Goal: Task Accomplishment & Management: Manage account settings

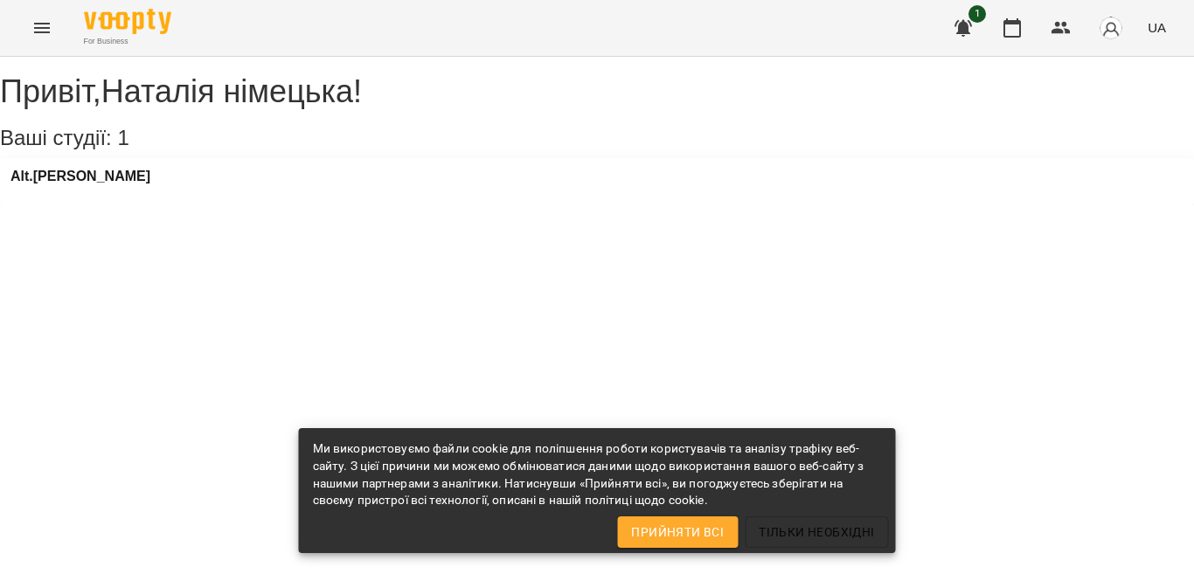
click at [813, 534] on span "Тільки необхідні" at bounding box center [816, 532] width 115 height 21
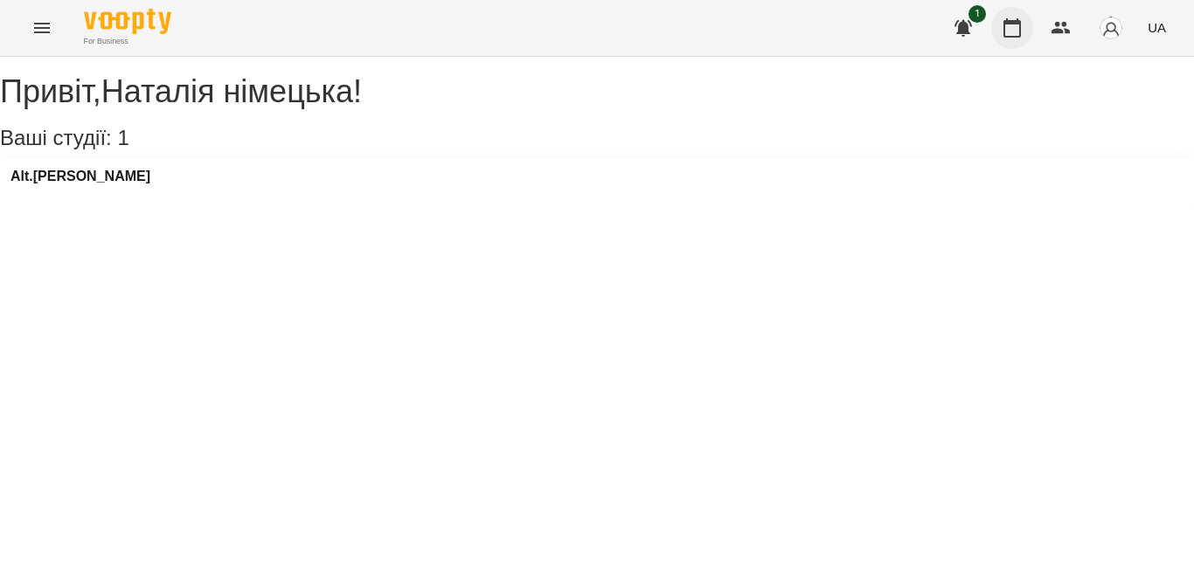
click at [1011, 22] on icon "button" at bounding box center [1011, 27] width 17 height 19
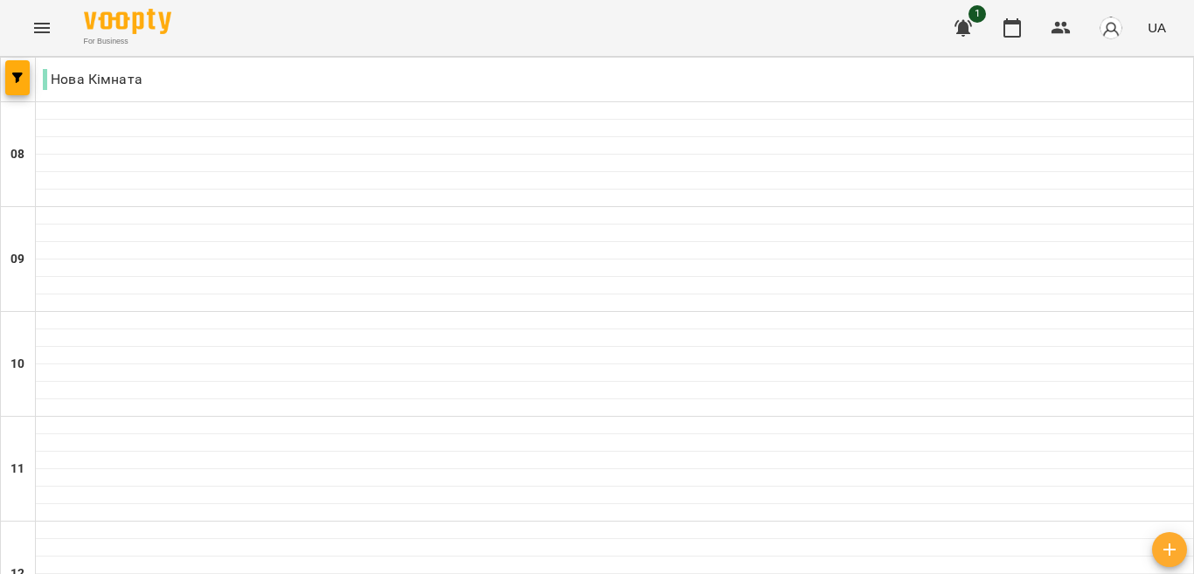
type input "**********"
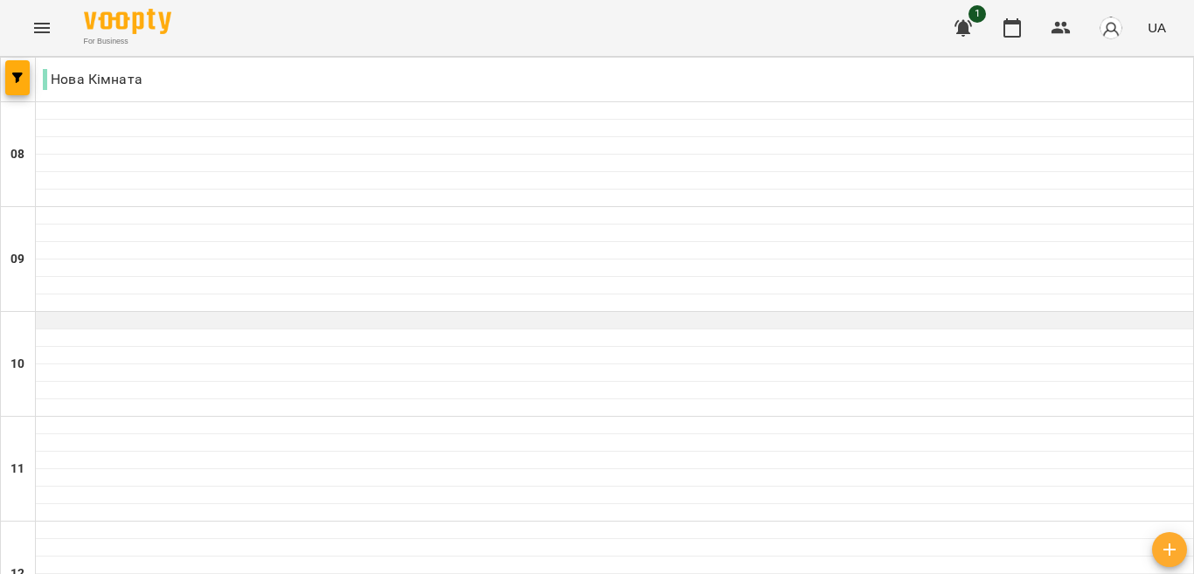
click at [515, 320] on div at bounding box center [614, 320] width 1157 height 17
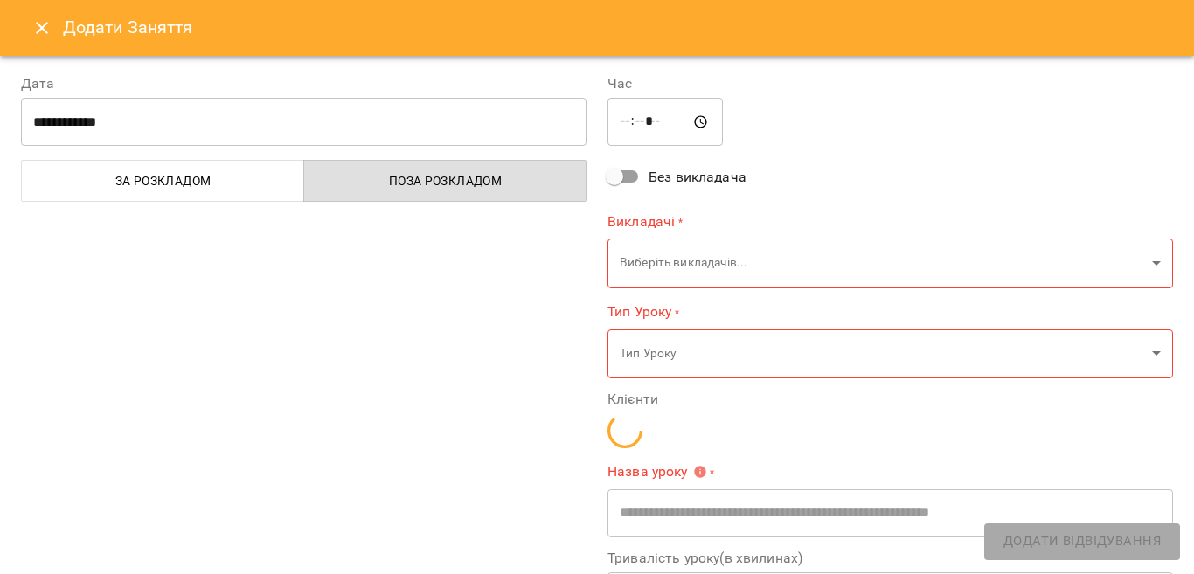
type input "**********"
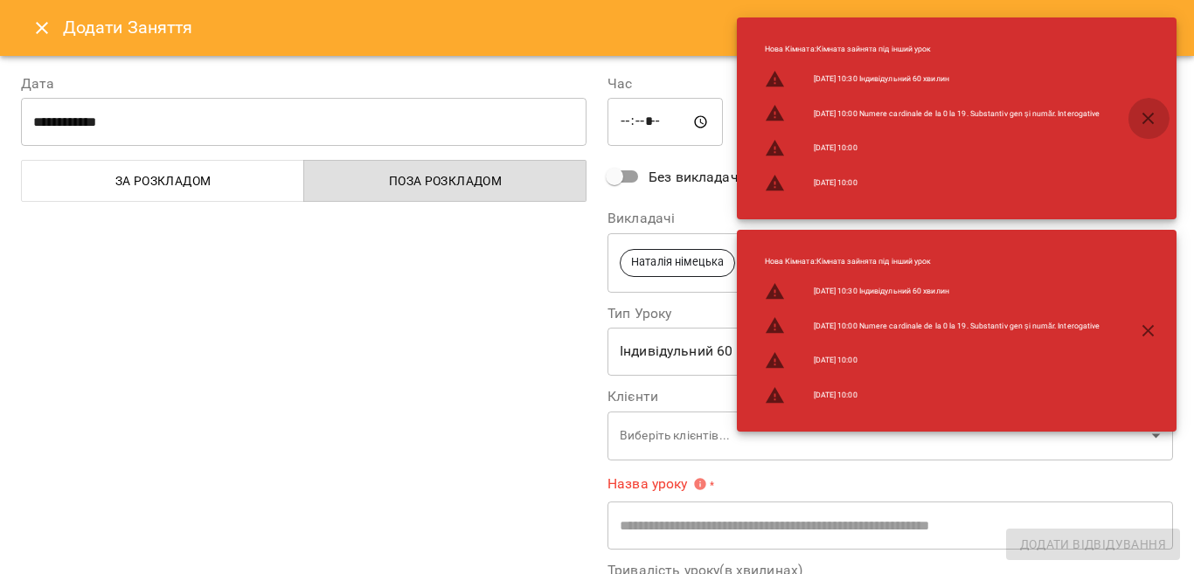
click at [1147, 118] on icon "button" at bounding box center [1148, 119] width 12 height 12
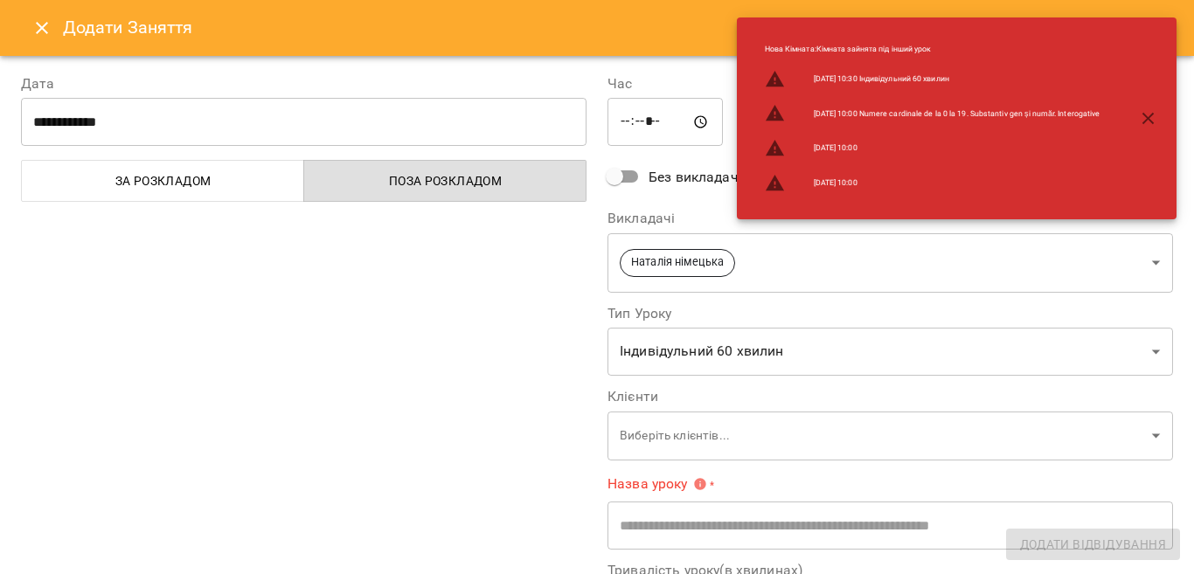
click at [1146, 119] on icon "button" at bounding box center [1148, 118] width 21 height 21
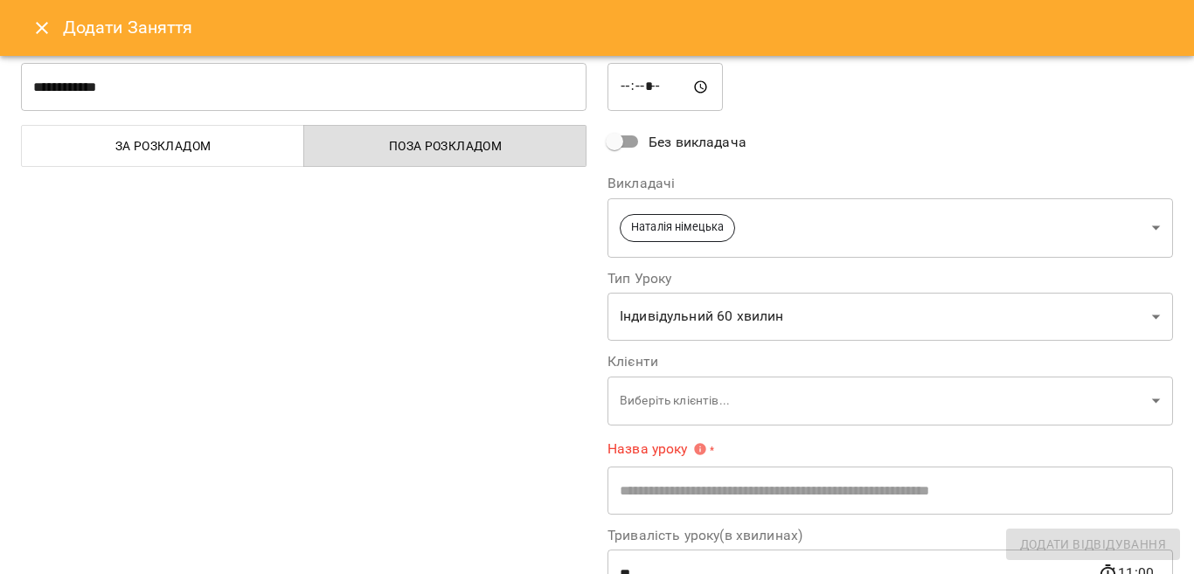
scroll to position [70, 0]
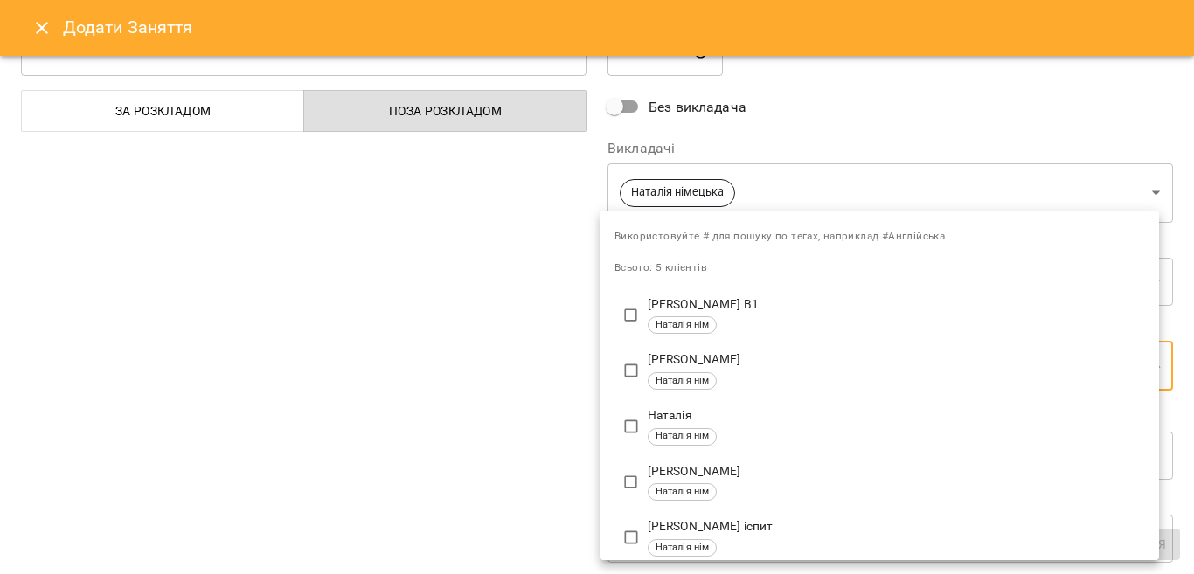
scroll to position [47, 0]
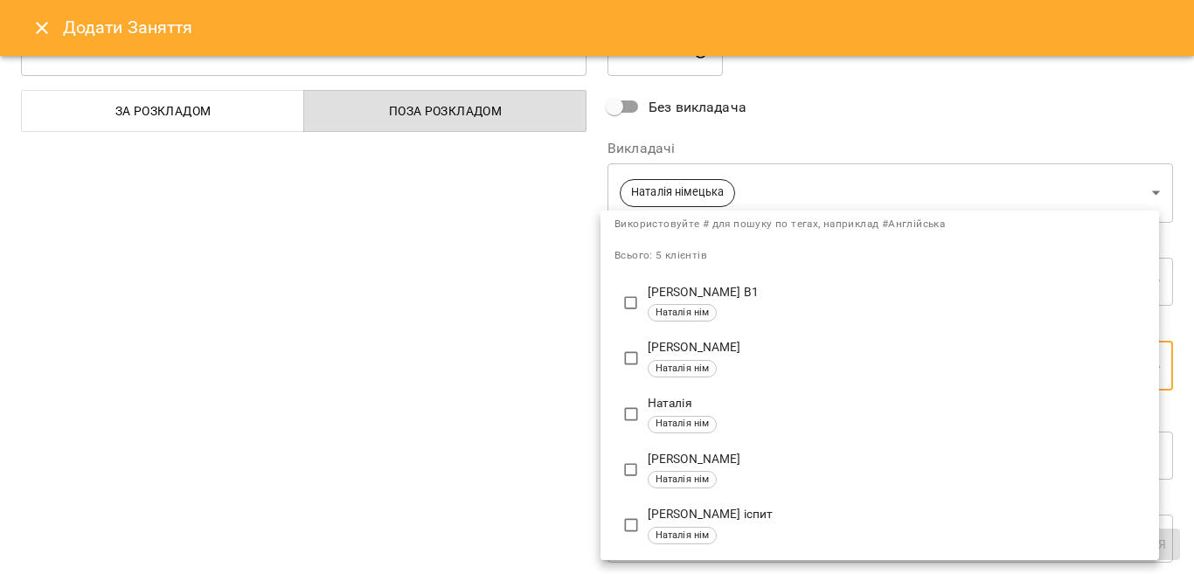
type input "**********"
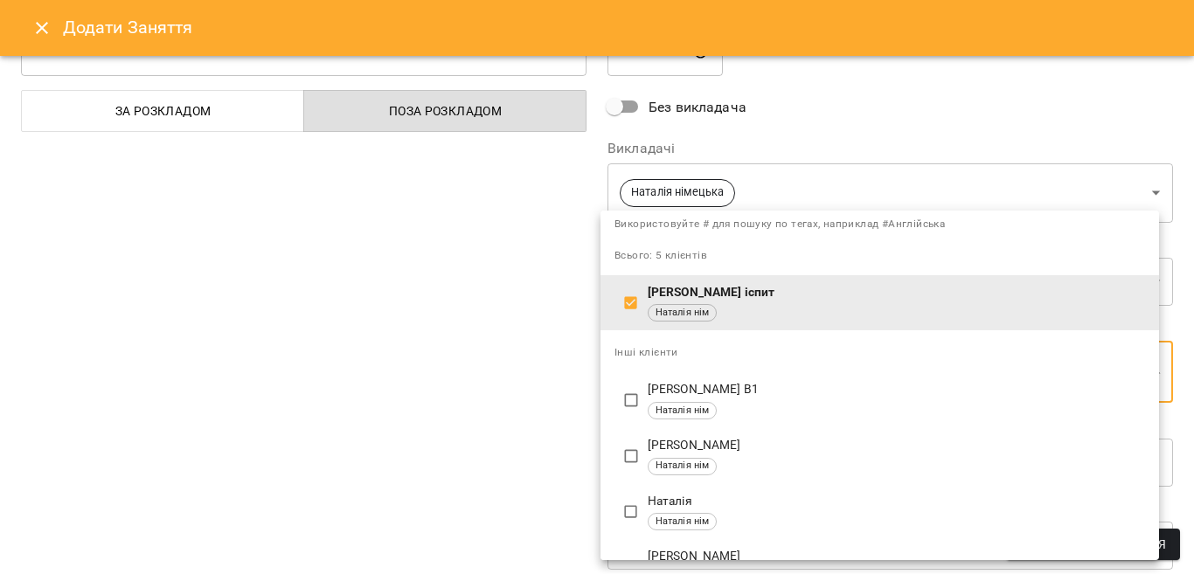
click at [439, 198] on div at bounding box center [597, 287] width 1194 height 574
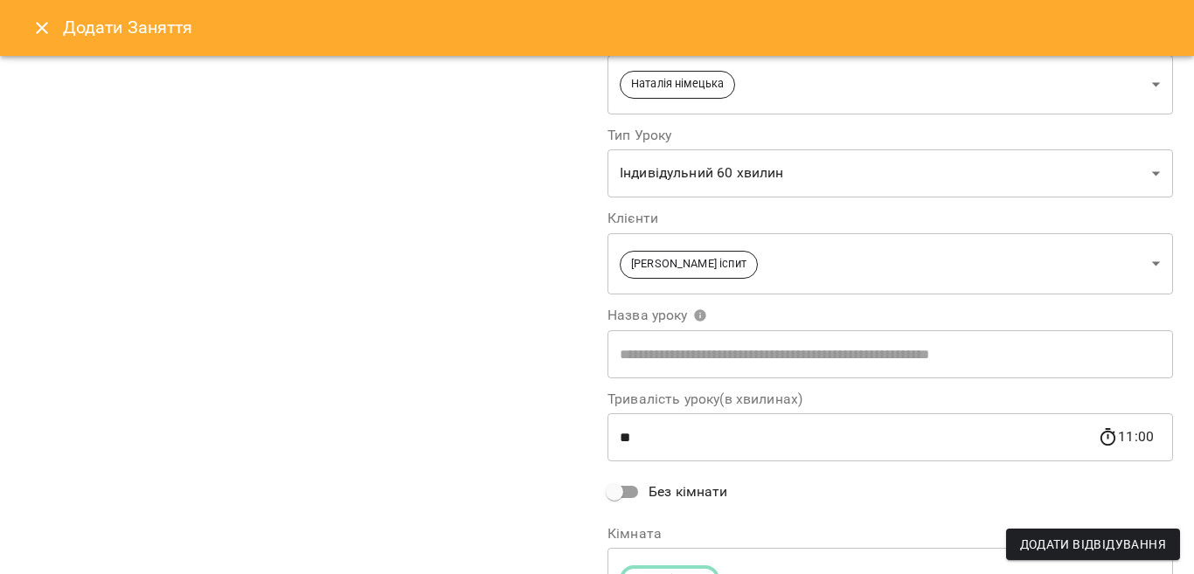
scroll to position [274, 0]
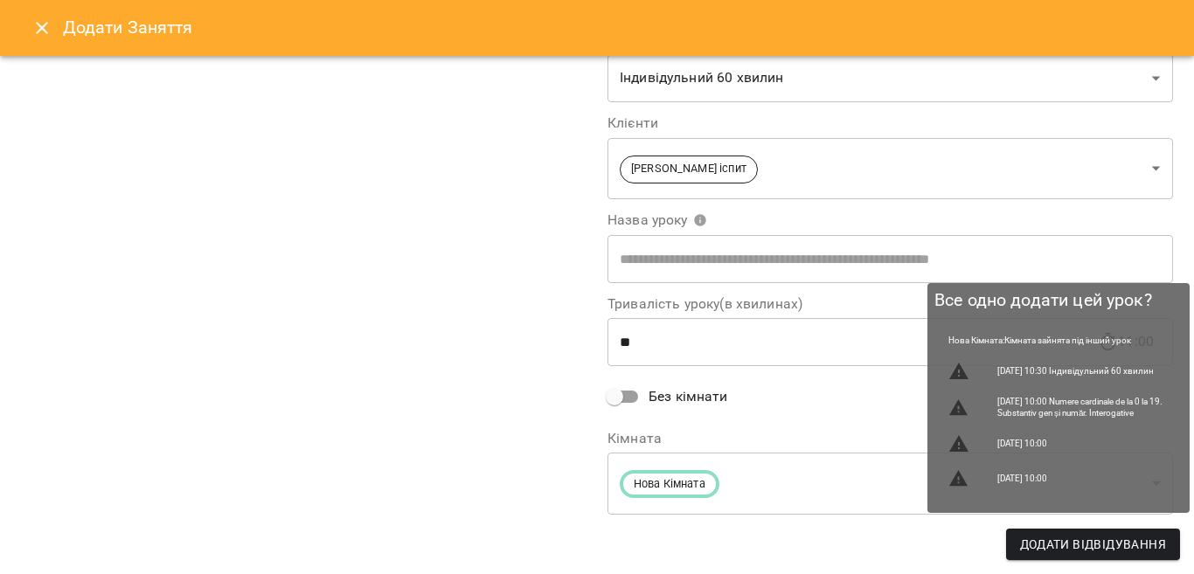
click at [1069, 544] on span "Додати Відвідування" at bounding box center [1093, 544] width 146 height 21
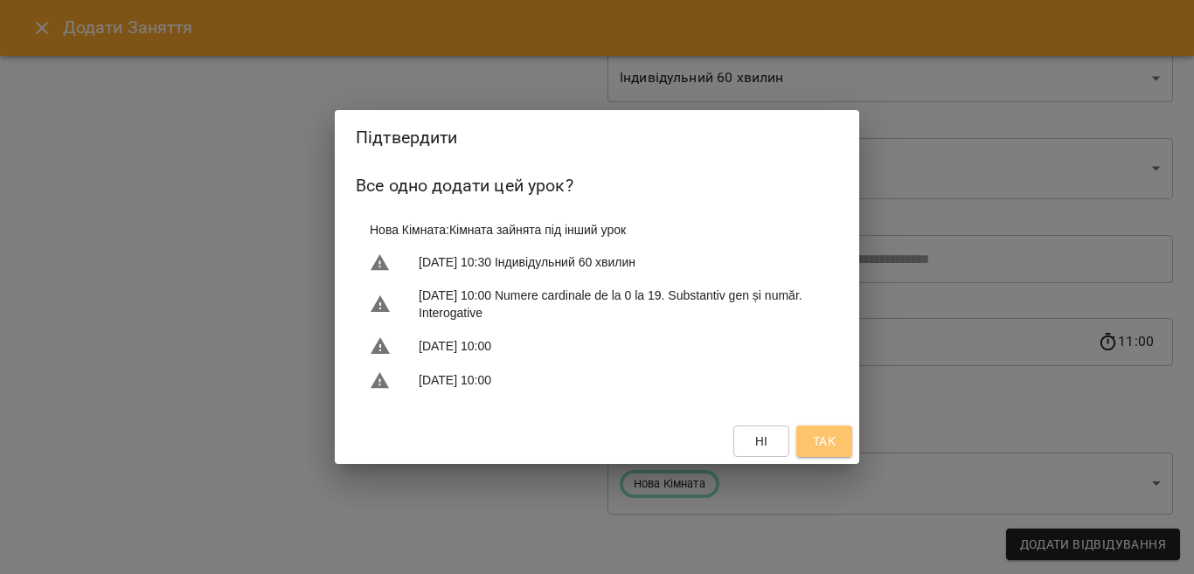
click at [821, 446] on span "Так" at bounding box center [824, 441] width 23 height 21
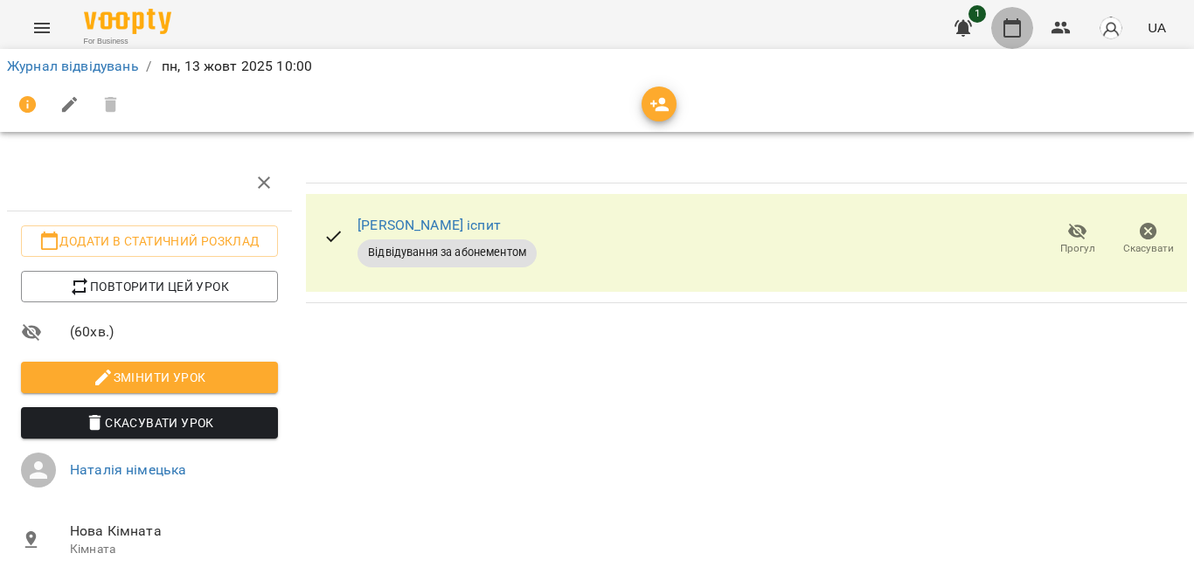
click at [1009, 26] on icon "button" at bounding box center [1011, 27] width 21 height 21
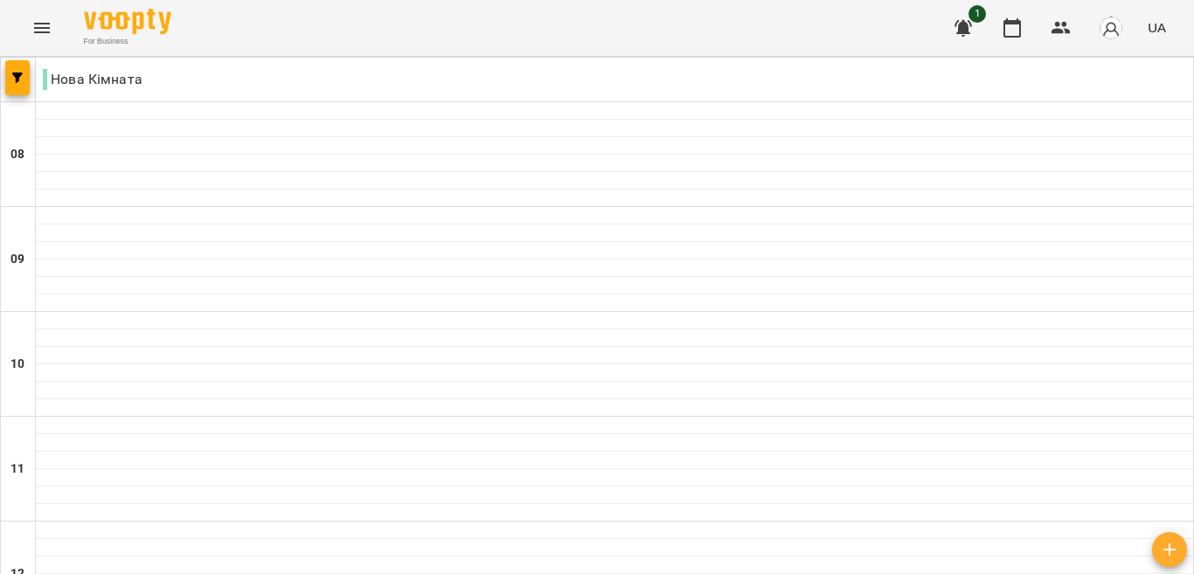
scroll to position [758, 0]
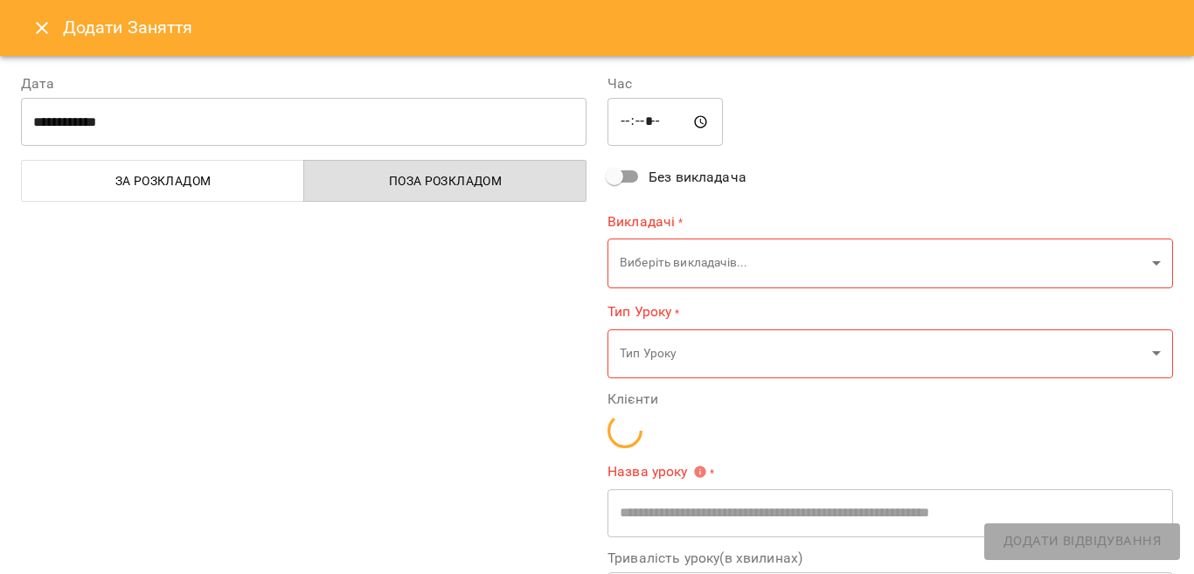
type input "**********"
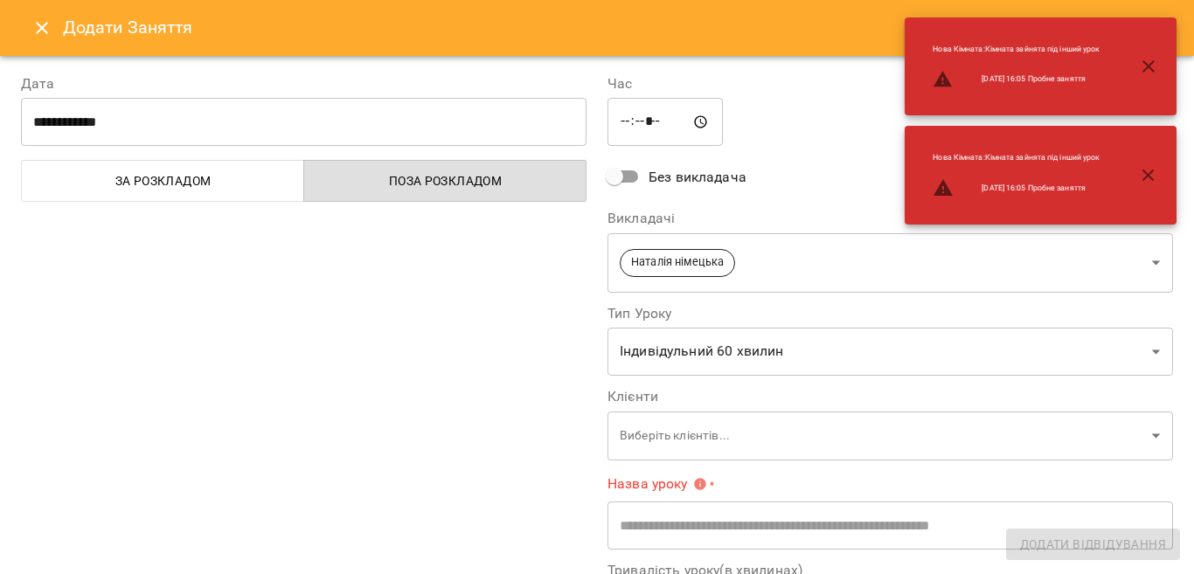
click at [1148, 62] on icon "button" at bounding box center [1148, 66] width 21 height 21
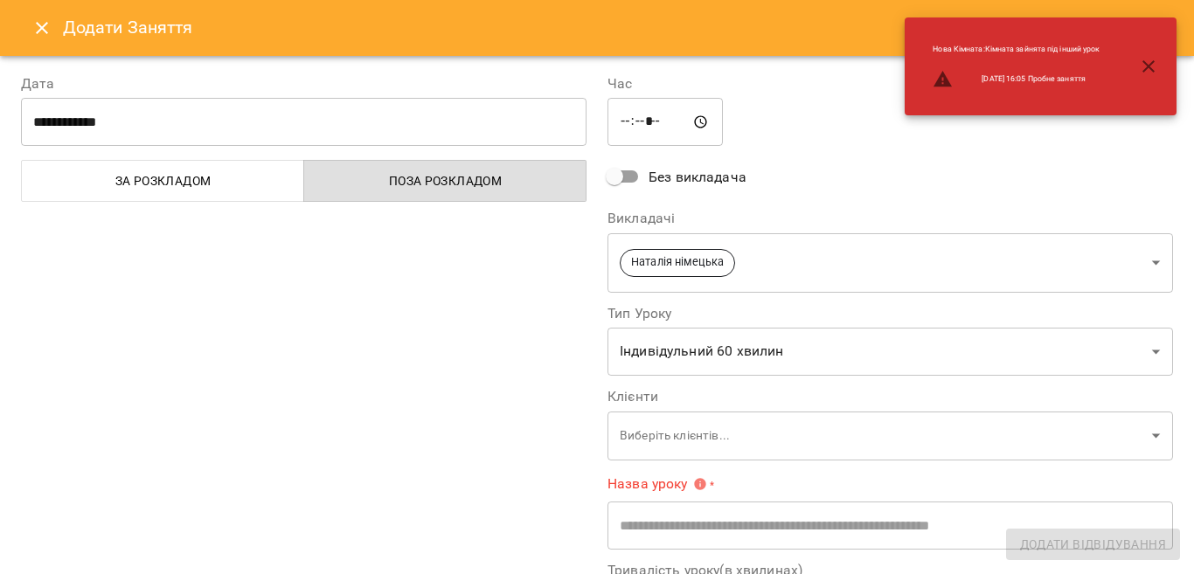
click at [1149, 170] on div "**********" at bounding box center [890, 428] width 586 height 753
click at [1147, 66] on icon "button" at bounding box center [1148, 66] width 12 height 12
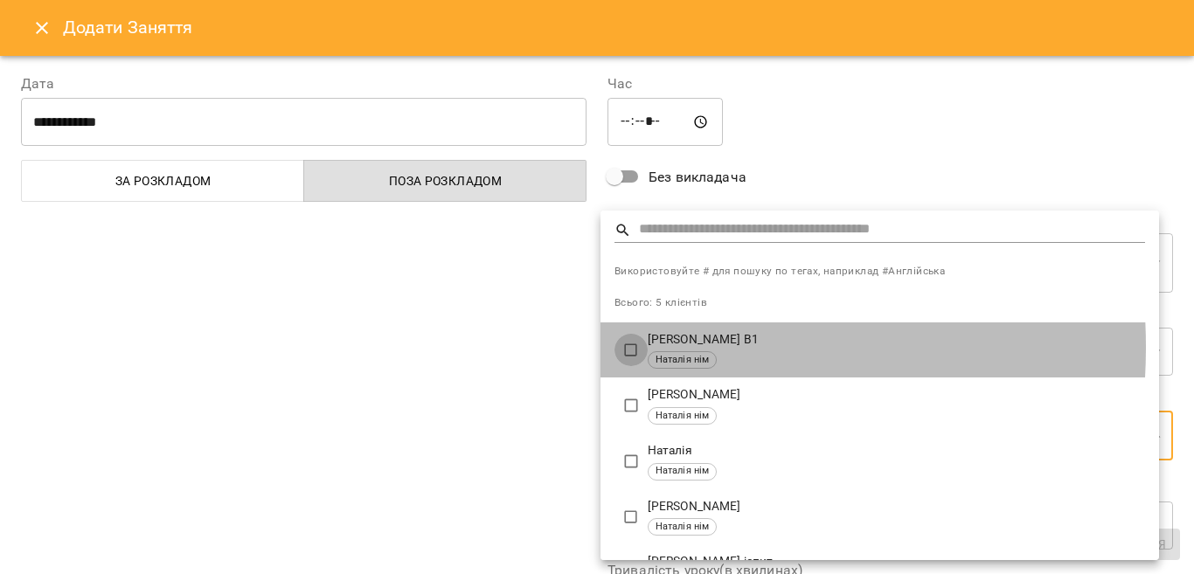
type input "**********"
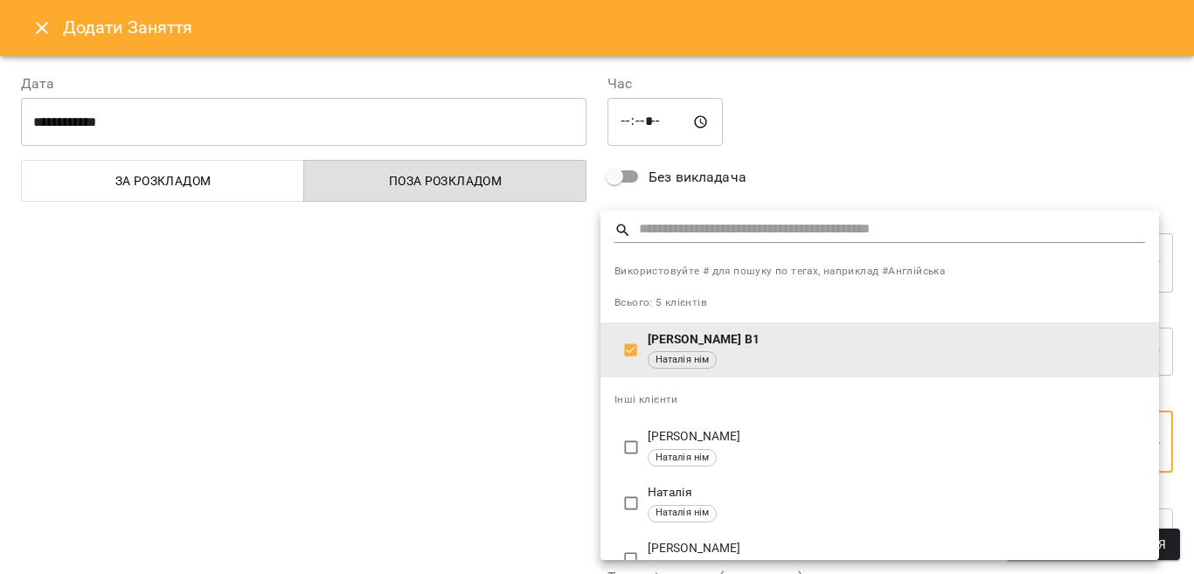
click at [1188, 566] on div at bounding box center [597, 287] width 1194 height 574
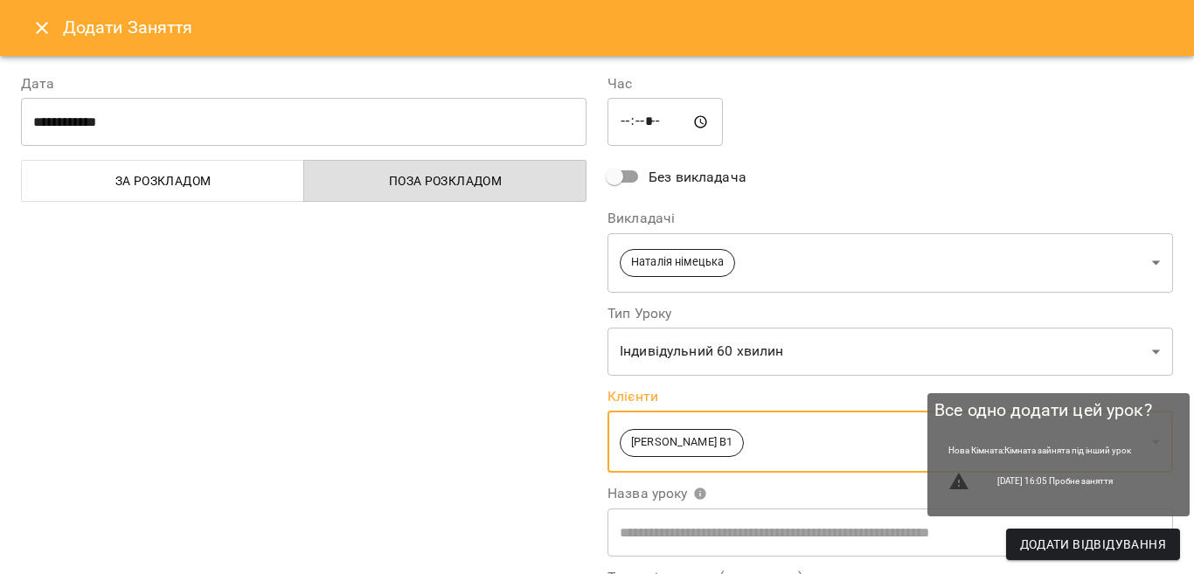
click at [1145, 541] on span "Додати Відвідування" at bounding box center [1093, 544] width 146 height 21
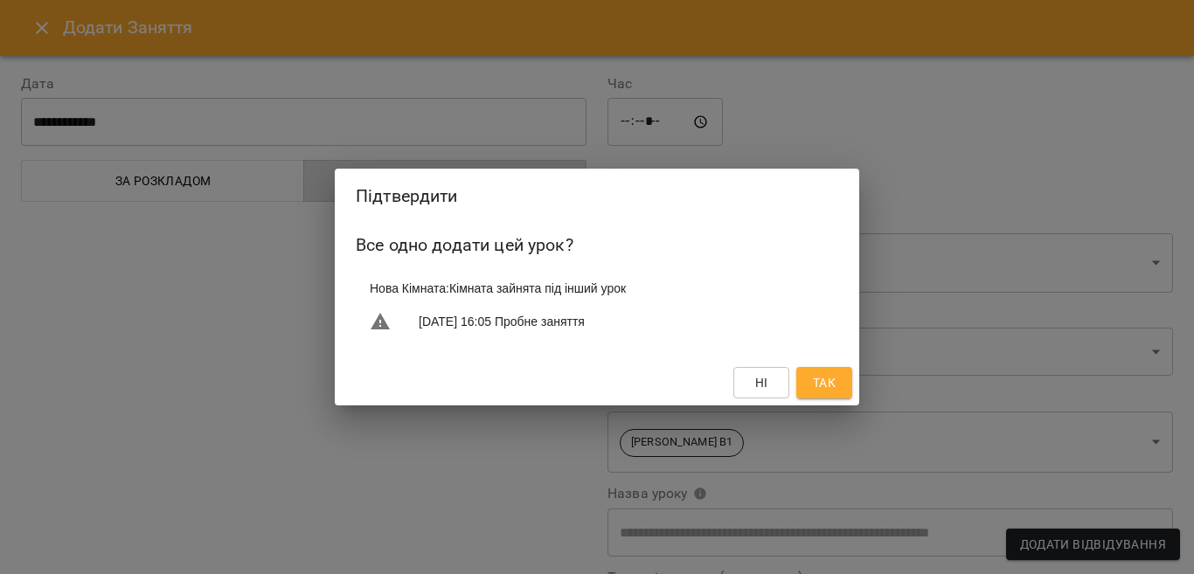
click at [818, 376] on span "Так" at bounding box center [824, 382] width 23 height 21
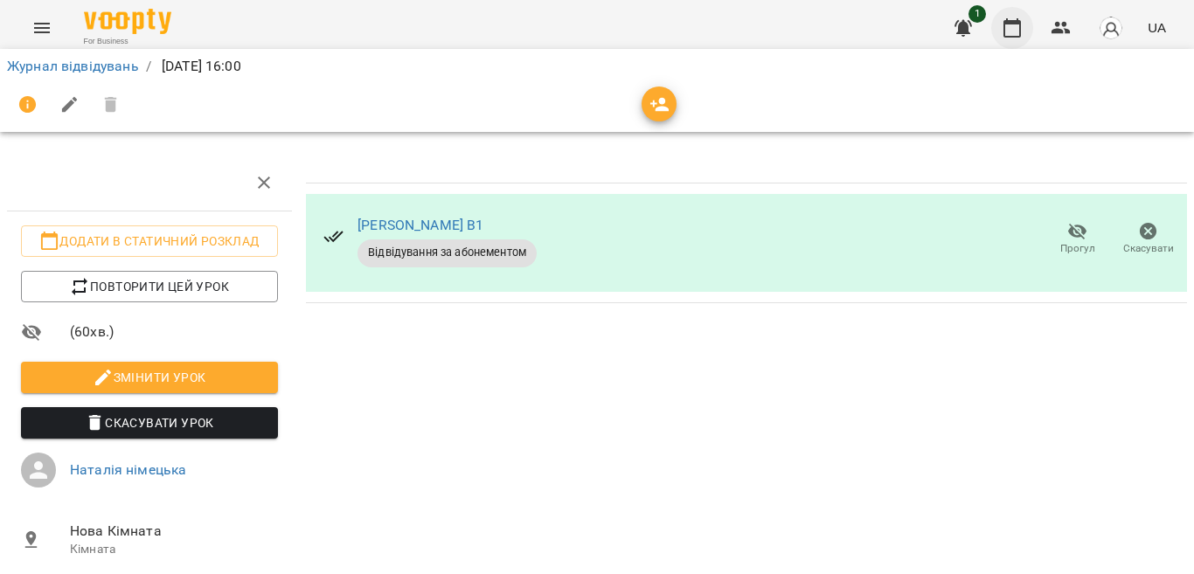
click at [1018, 31] on icon "button" at bounding box center [1011, 27] width 21 height 21
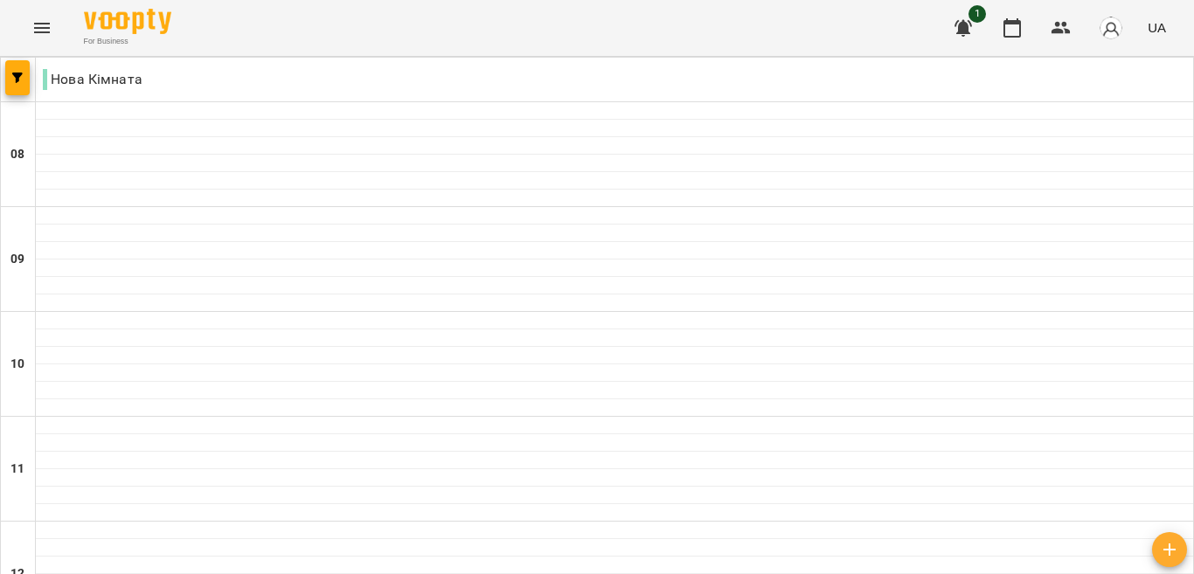
scroll to position [780, 0]
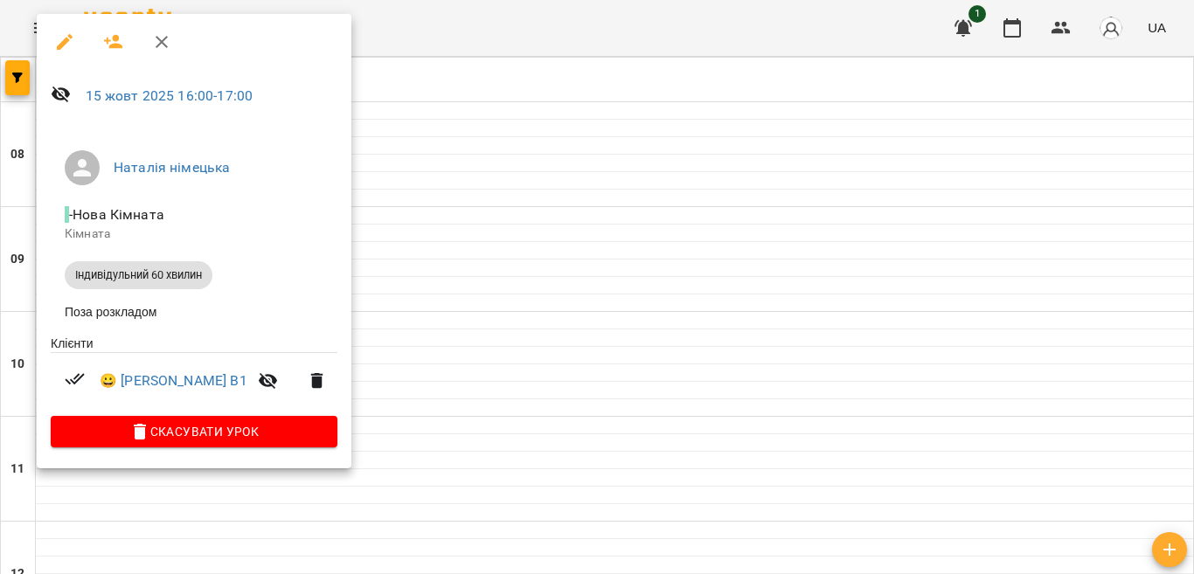
click at [1189, 64] on div at bounding box center [597, 287] width 1194 height 574
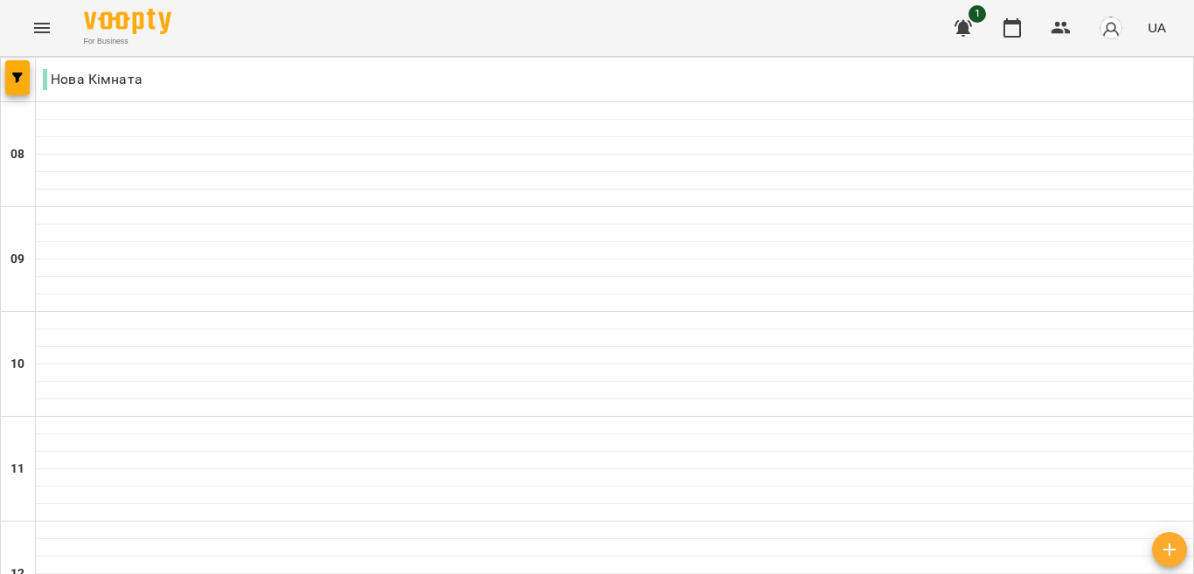
scroll to position [0, 0]
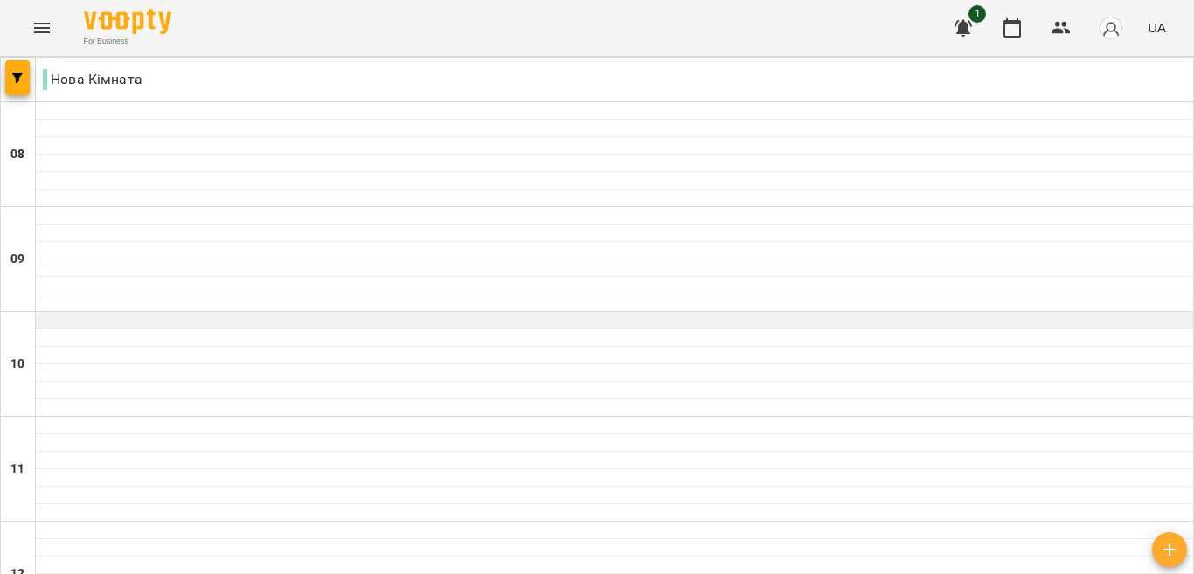
click at [578, 321] on div at bounding box center [614, 320] width 1157 height 17
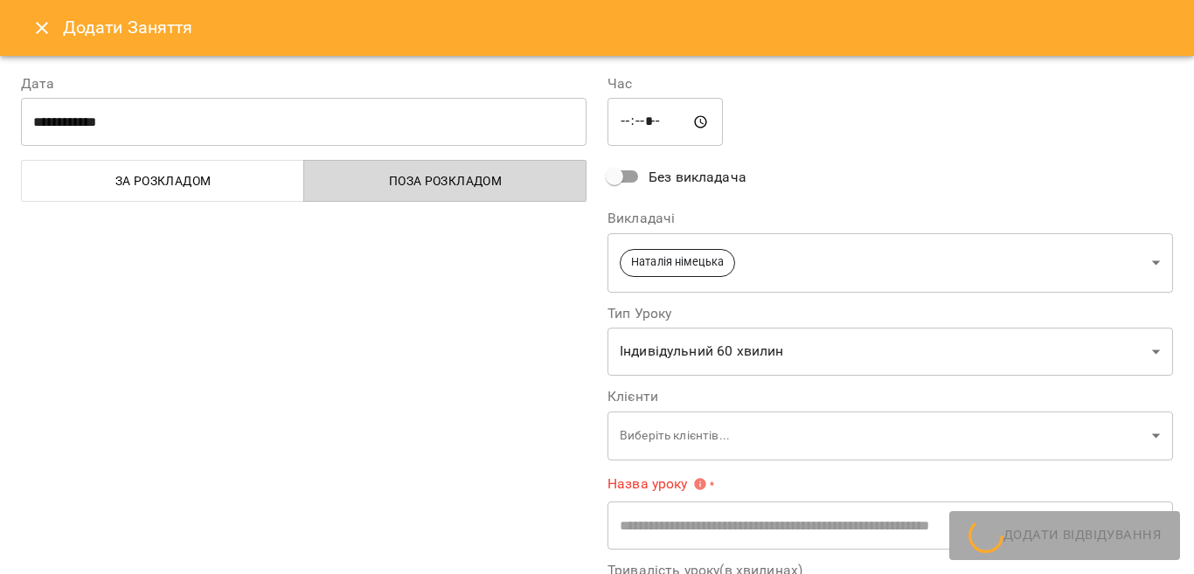
type input "**********"
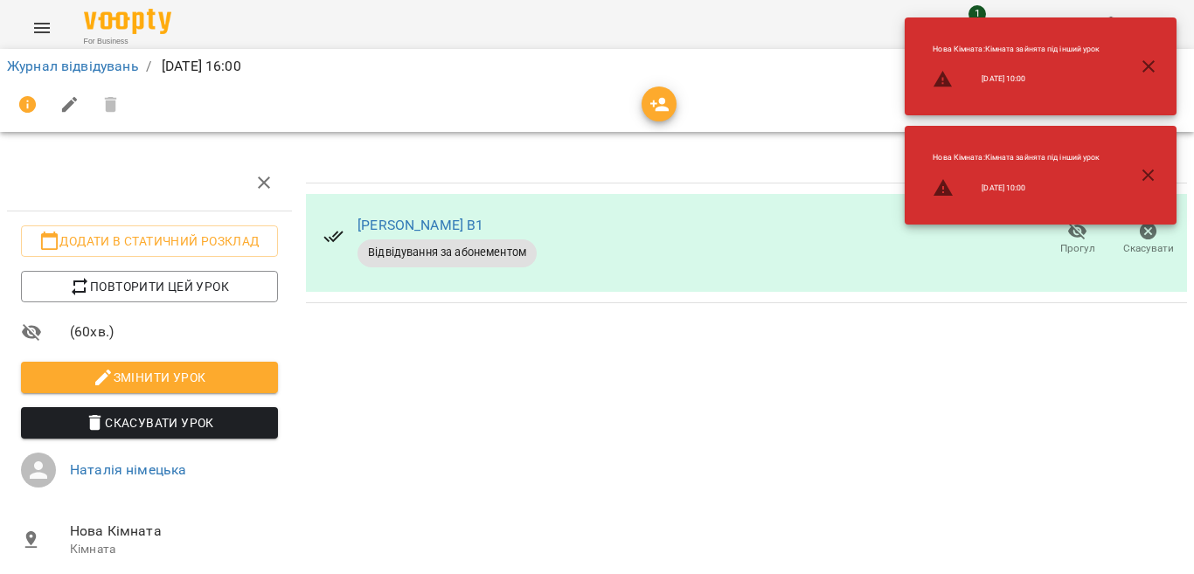
click at [744, 418] on div "[PERSON_NAME] В1 Відвідування за абонементом Прогул Скасувати" at bounding box center [747, 408] width 896 height 521
click at [1141, 64] on icon "button" at bounding box center [1148, 66] width 21 height 21
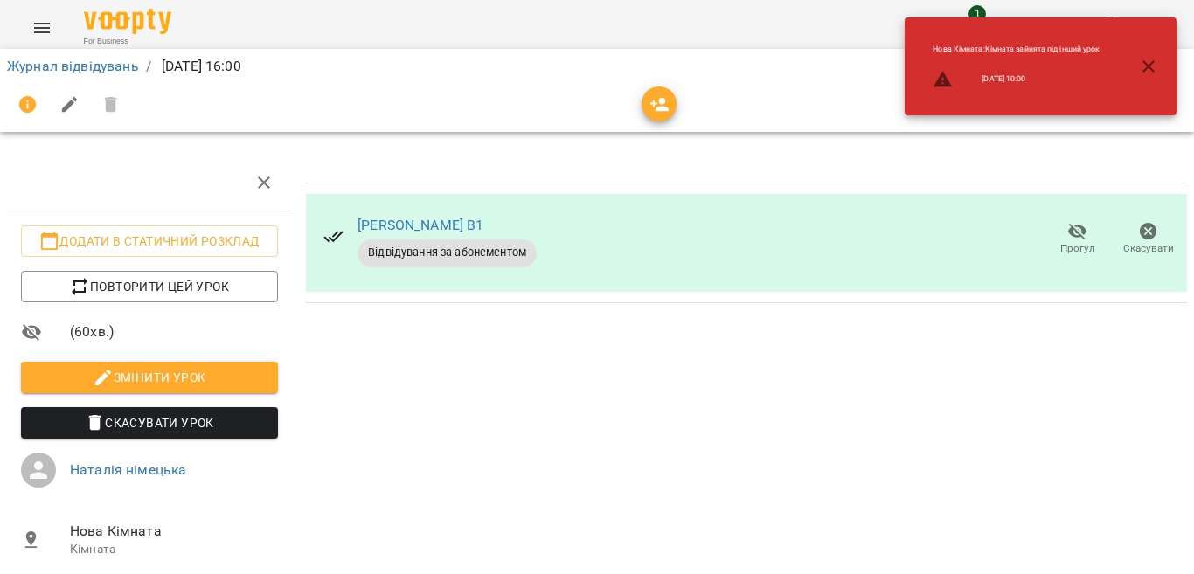
click at [1145, 174] on th at bounding box center [747, 169] width 882 height 29
click at [1146, 71] on icon "button" at bounding box center [1148, 66] width 21 height 21
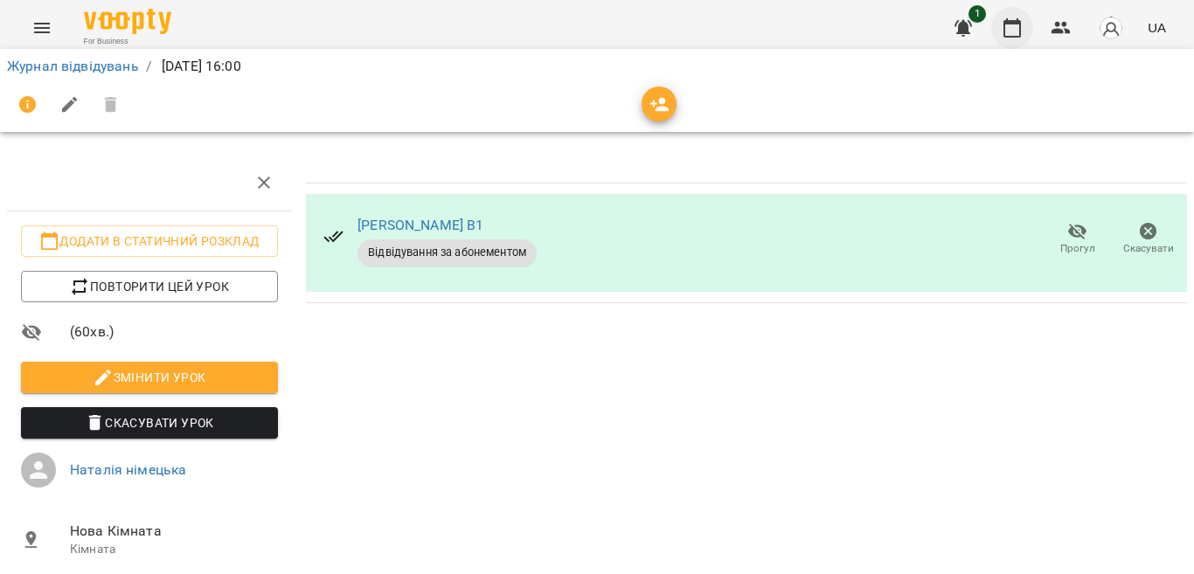
click at [1004, 27] on icon "button" at bounding box center [1011, 27] width 17 height 19
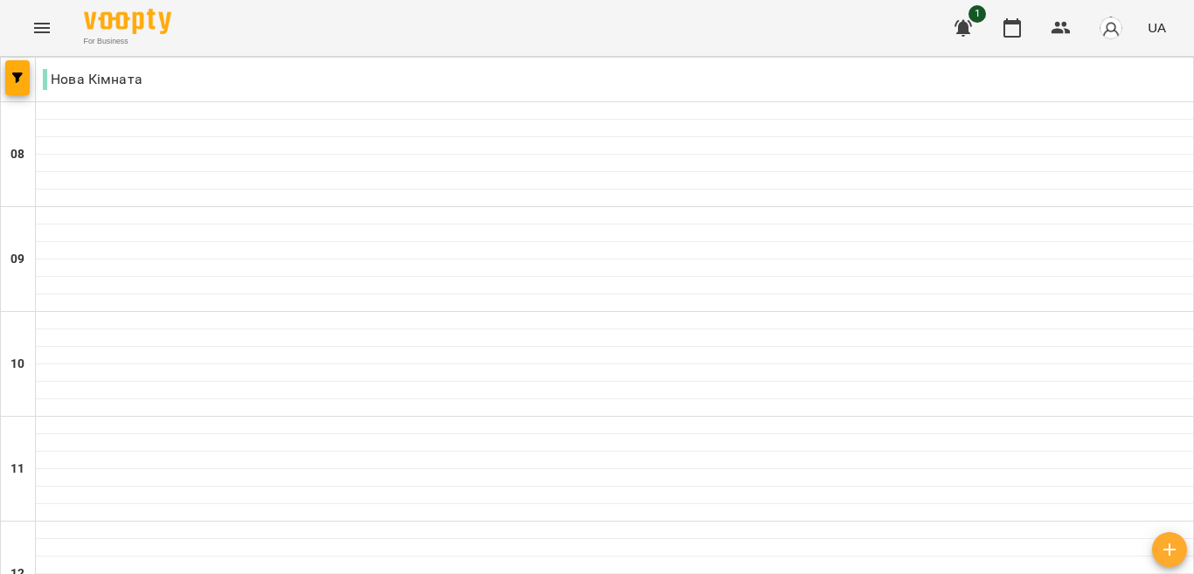
type input "**********"
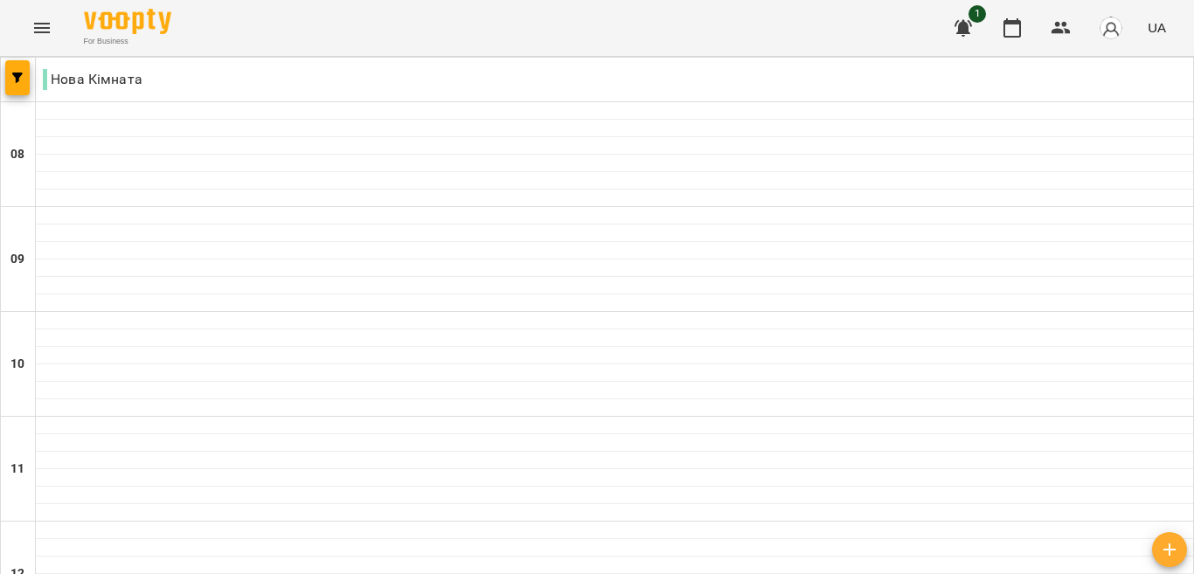
type input "**********"
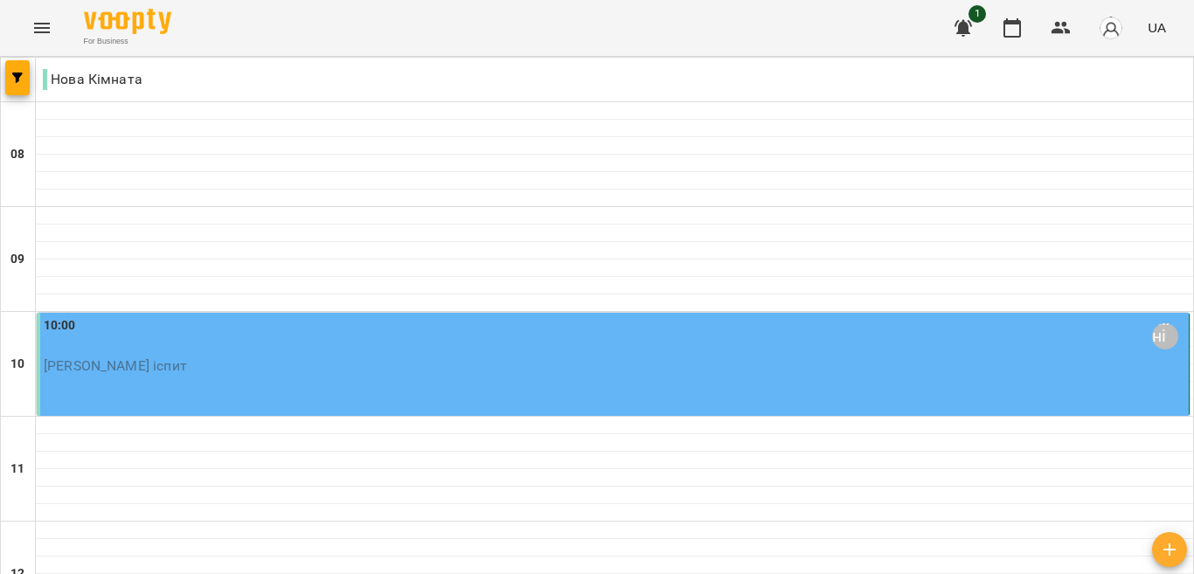
drag, startPoint x: 409, startPoint y: 343, endPoint x: 286, endPoint y: 369, distance: 126.0
click at [286, 369] on p "[PERSON_NAME] іспит" at bounding box center [614, 365] width 1141 height 15
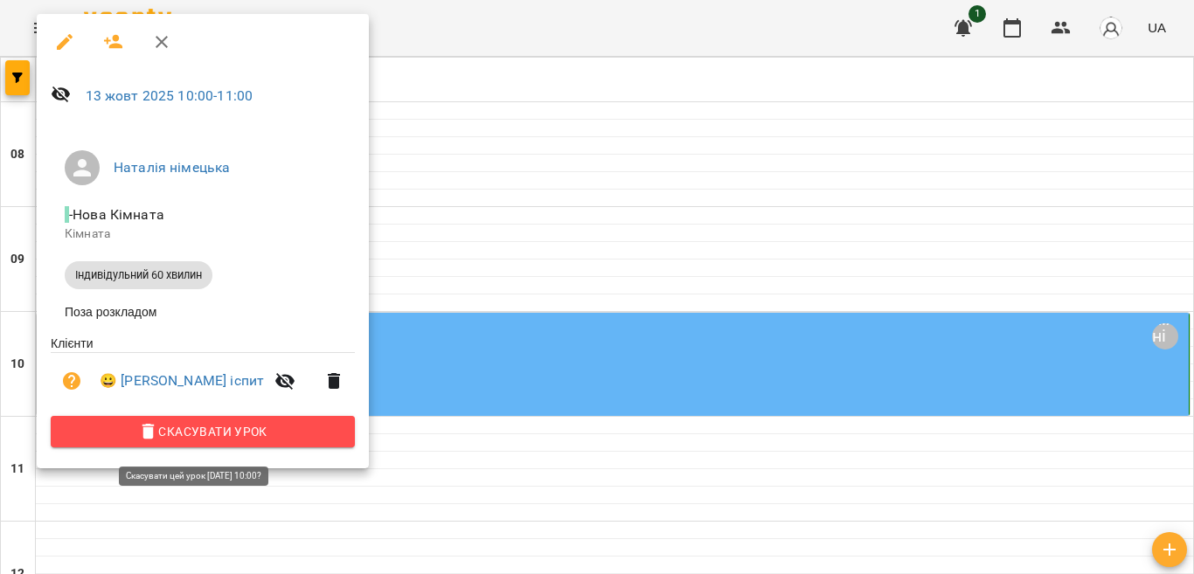
click at [185, 437] on span "Скасувати Урок" at bounding box center [203, 431] width 276 height 21
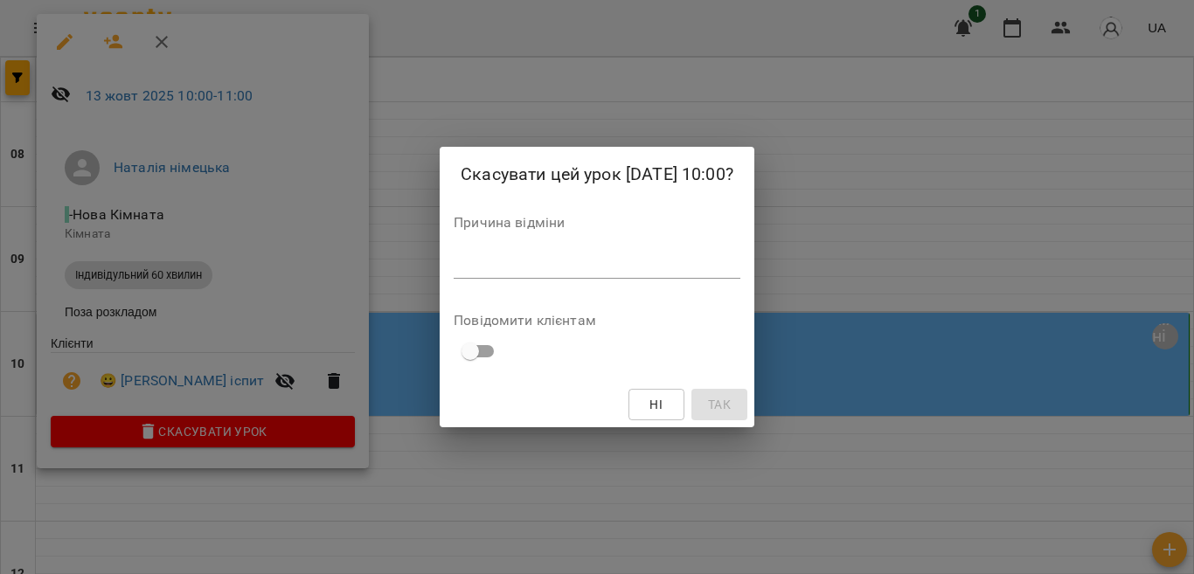
click at [757, 94] on div "Скасувати цей урок [DATE] 10:00? Причина відміни * Повідомити клієнтам Ні Так" at bounding box center [597, 287] width 1194 height 574
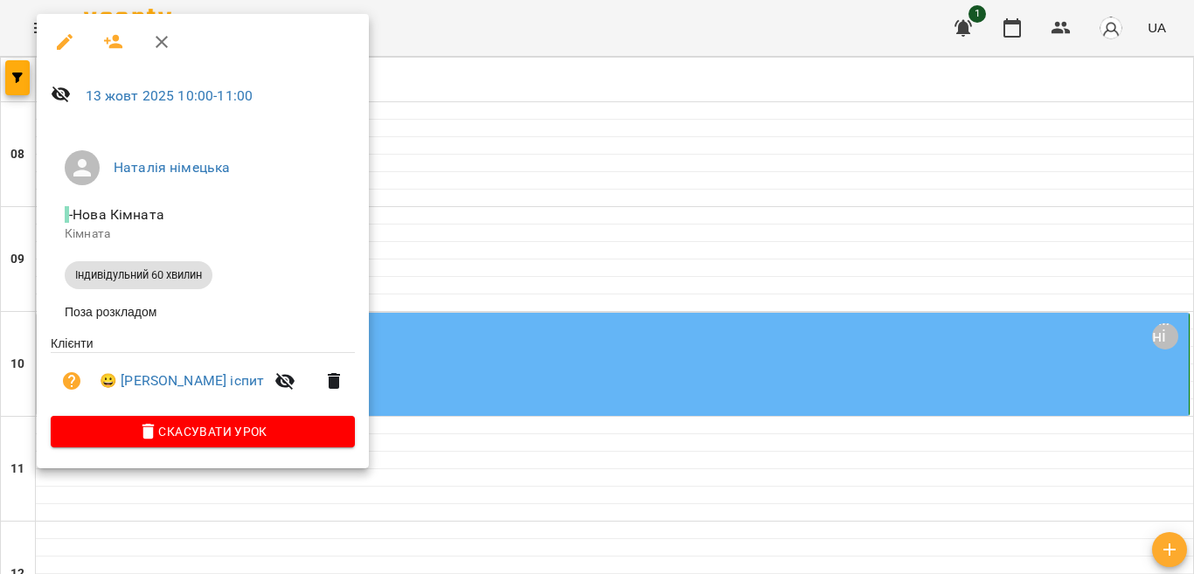
click at [655, 129] on div at bounding box center [597, 287] width 1194 height 574
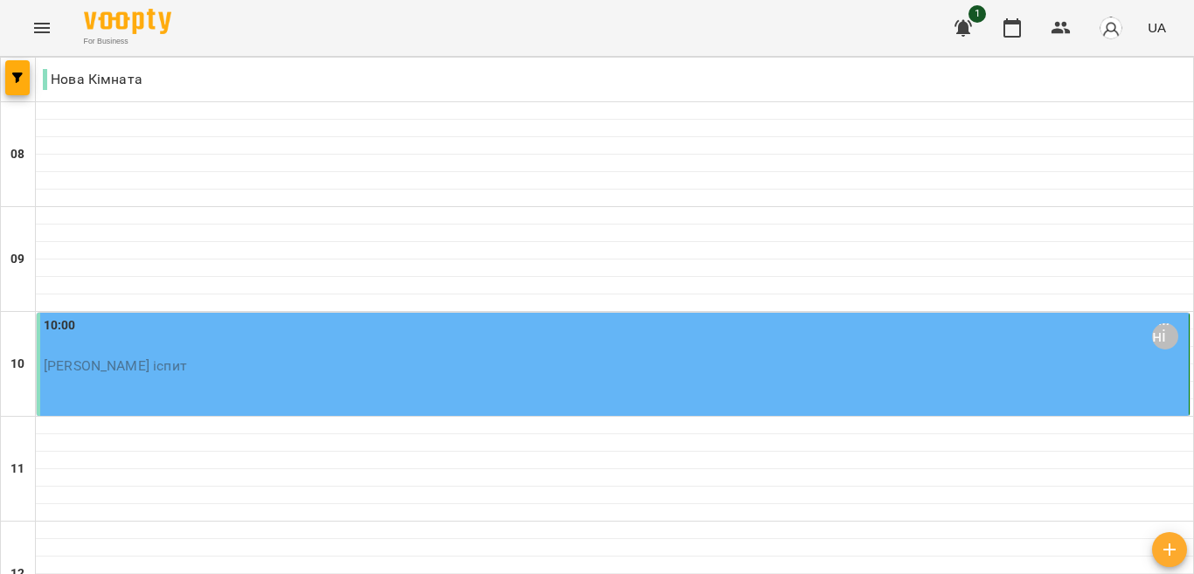
click at [288, 355] on div "10:00 [GEOGRAPHIC_DATA] німецька" at bounding box center [614, 336] width 1141 height 40
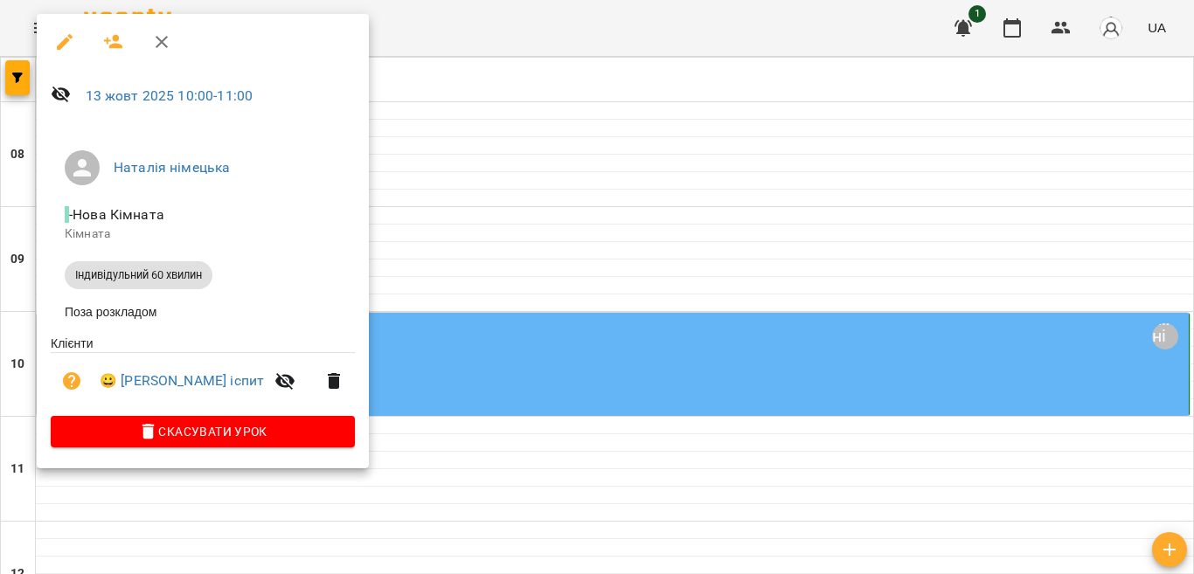
click at [643, 201] on div at bounding box center [597, 287] width 1194 height 574
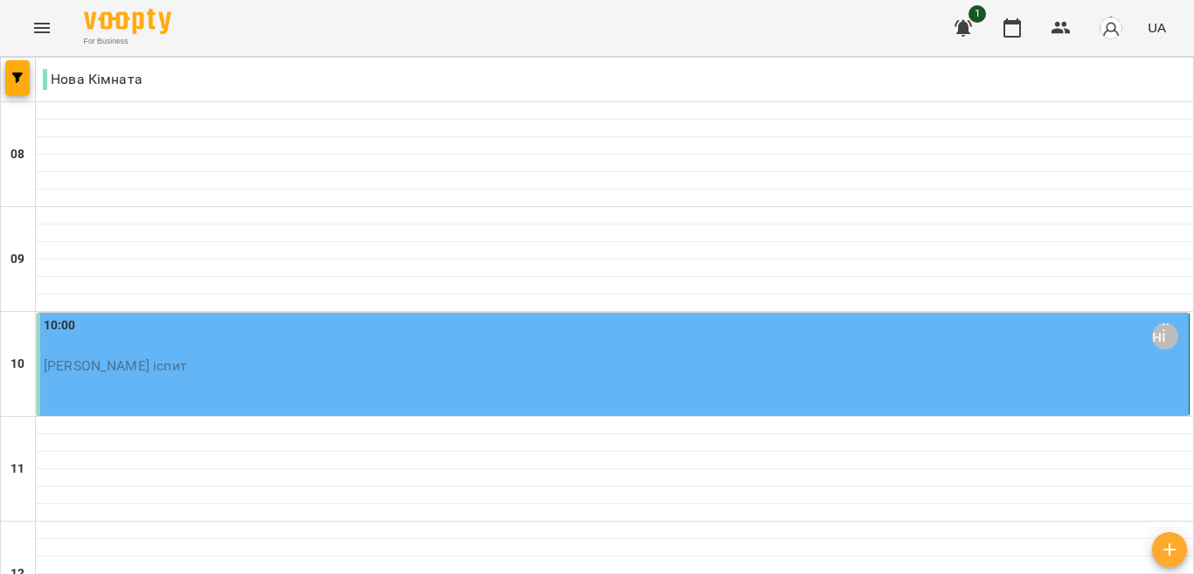
click at [477, 362] on p "[PERSON_NAME] іспит" at bounding box center [614, 365] width 1141 height 15
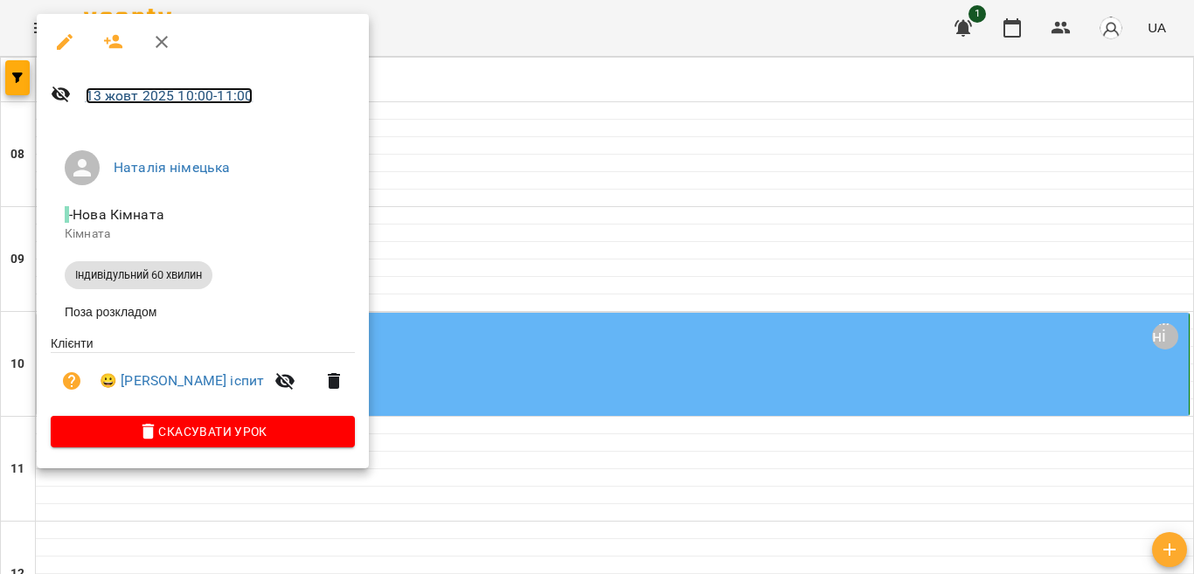
click at [155, 96] on link "[DATE] 10:00 - 11:00" at bounding box center [170, 95] width 168 height 17
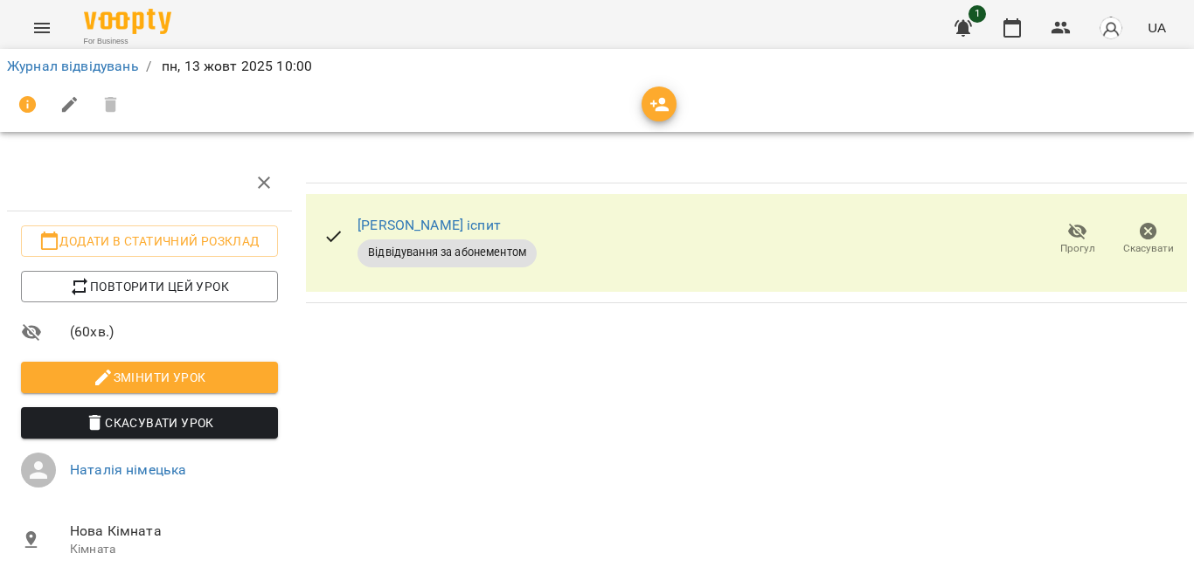
click at [198, 388] on span "Змінити урок" at bounding box center [149, 377] width 229 height 21
select select "**********"
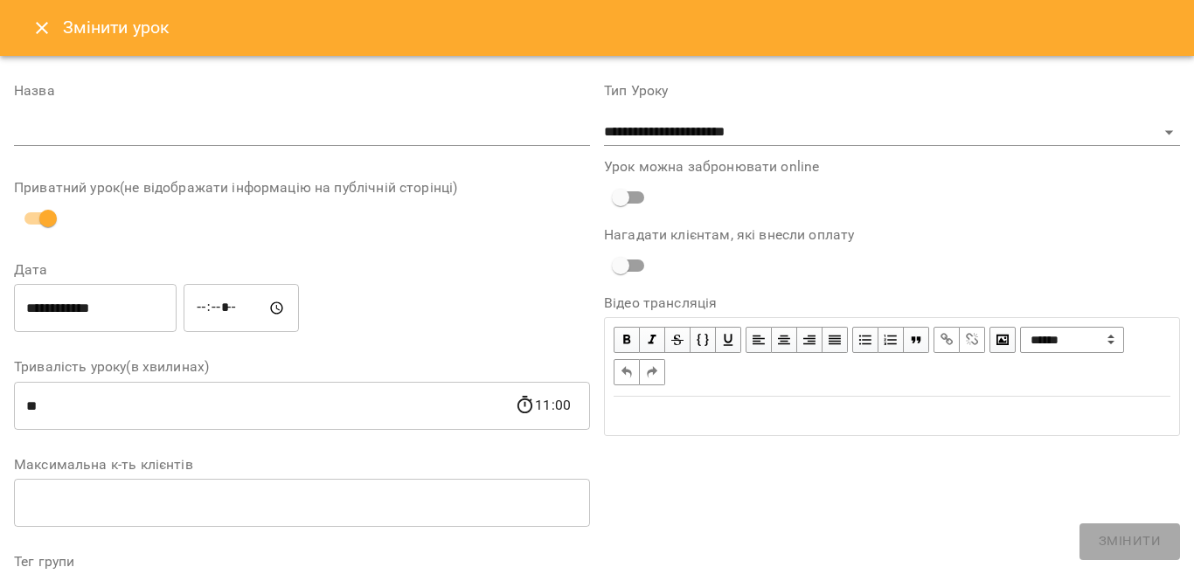
click at [42, 308] on input "**********" at bounding box center [95, 308] width 163 height 49
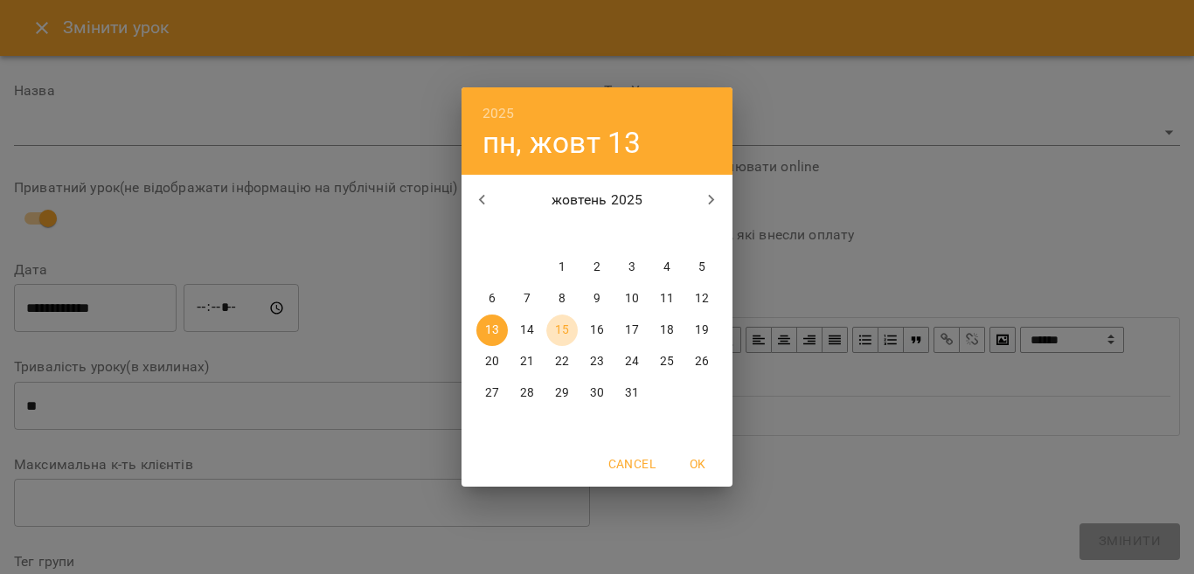
click at [569, 327] on p "15" at bounding box center [562, 330] width 14 height 17
type input "**********"
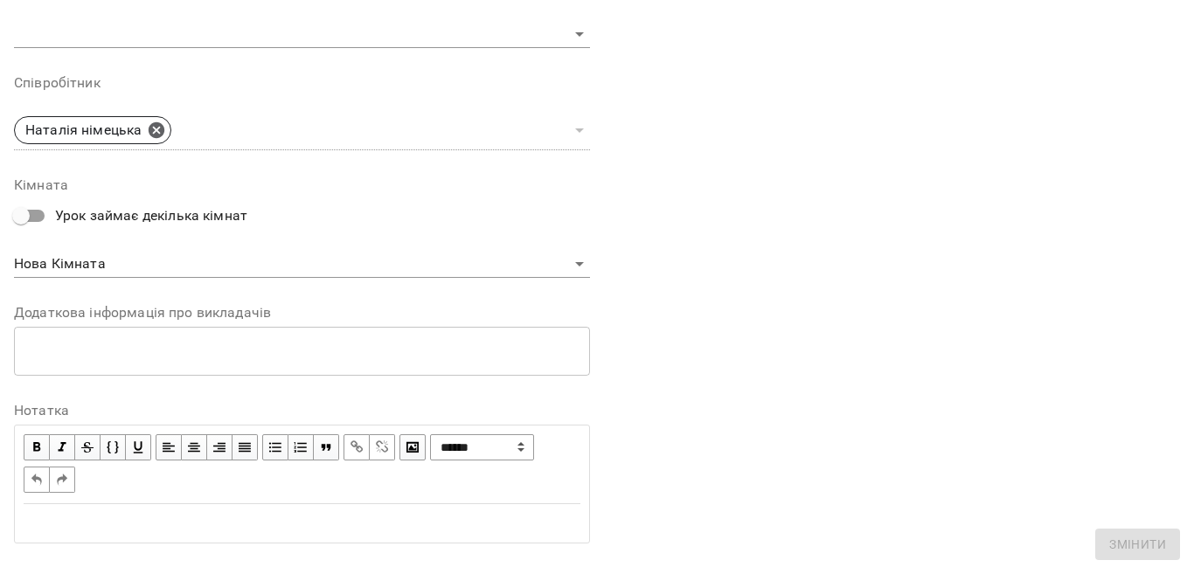
scroll to position [675, 0]
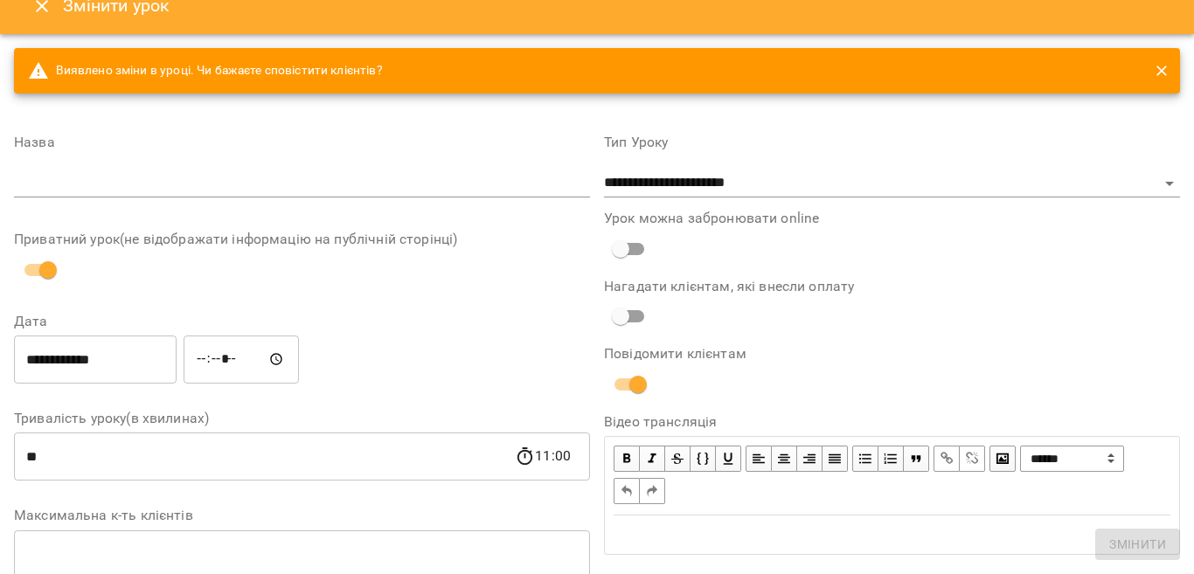
scroll to position [0, 0]
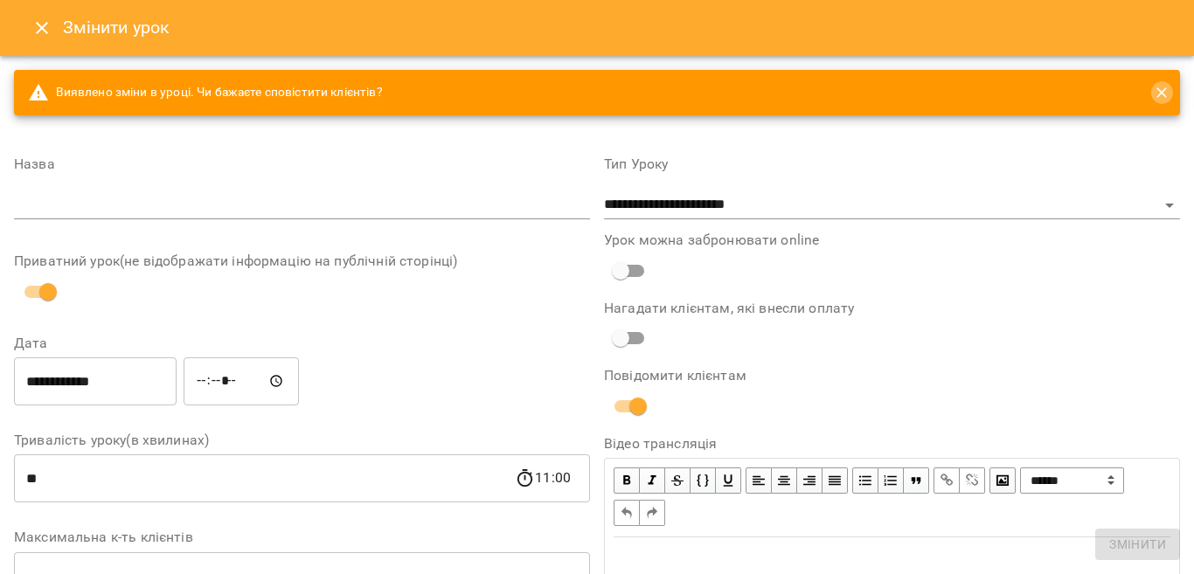
click at [1150, 89] on button "close" at bounding box center [1161, 92] width 23 height 23
click at [1153, 89] on icon "close" at bounding box center [1161, 92] width 17 height 17
click at [204, 31] on div "Змінити урок" at bounding box center [597, 28] width 1194 height 56
click at [37, 28] on icon "Close" at bounding box center [41, 27] width 21 height 21
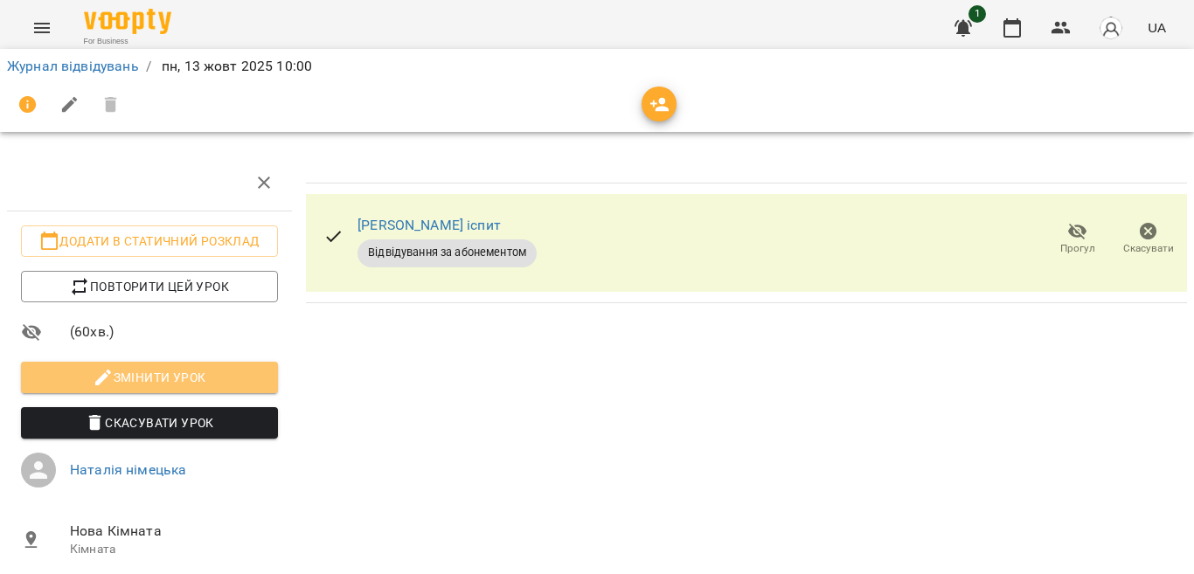
click at [212, 388] on span "Змінити урок" at bounding box center [149, 377] width 229 height 21
select select "**********"
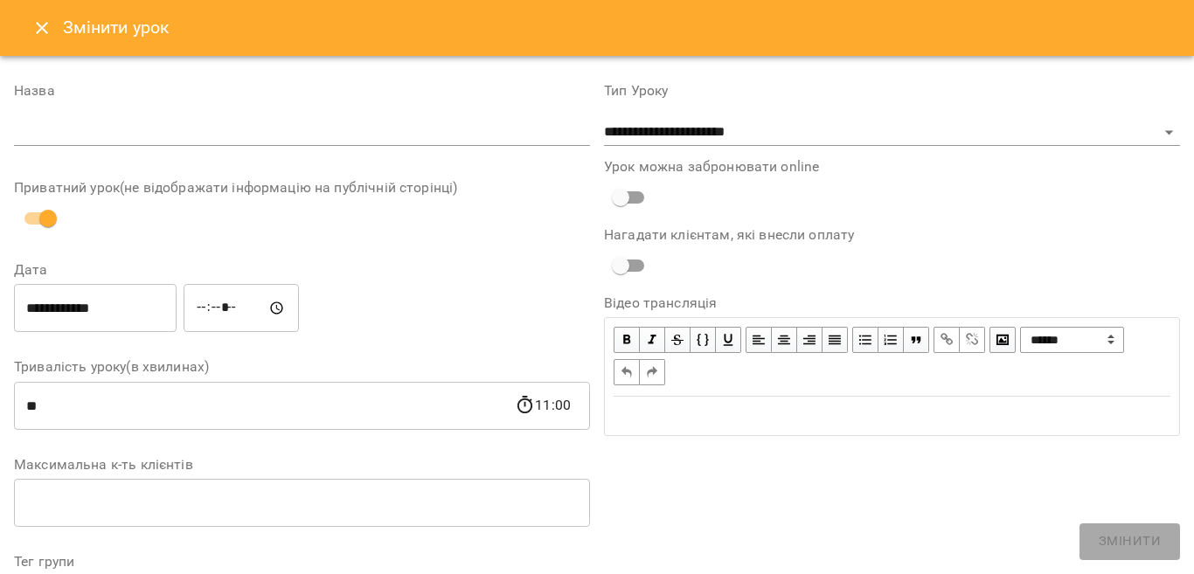
click at [31, 129] on input "text" at bounding box center [302, 133] width 576 height 28
type input "*"
click at [240, 128] on input "text" at bounding box center [302, 133] width 576 height 28
click at [42, 134] on input "text" at bounding box center [302, 133] width 576 height 28
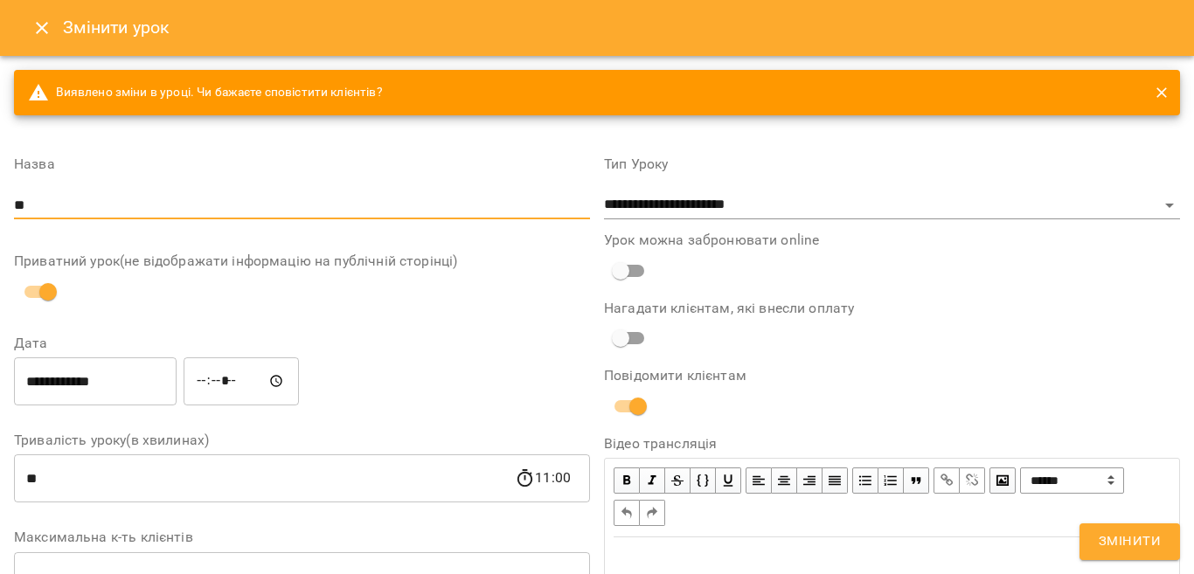
type input "*"
type input "******"
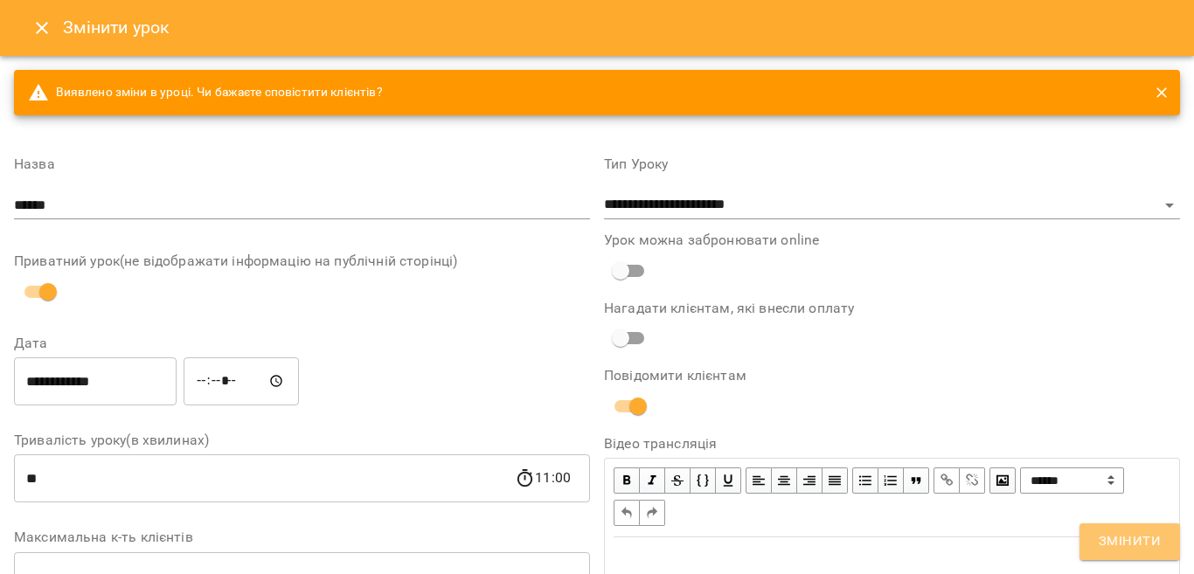
click at [1123, 551] on span "Змінити" at bounding box center [1130, 541] width 62 height 23
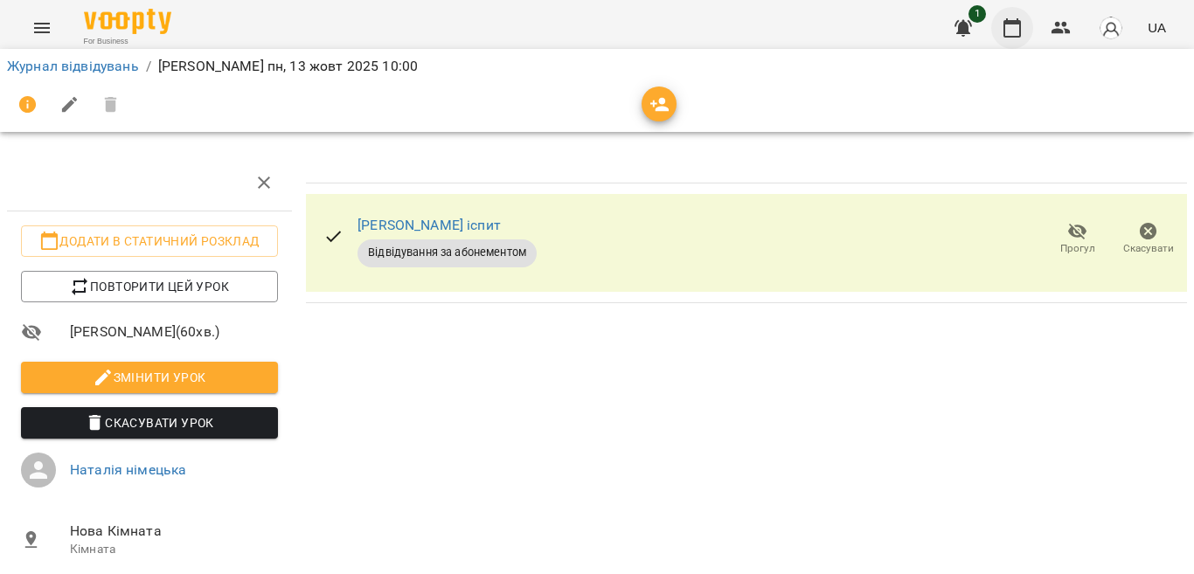
click at [1016, 31] on icon "button" at bounding box center [1011, 27] width 21 height 21
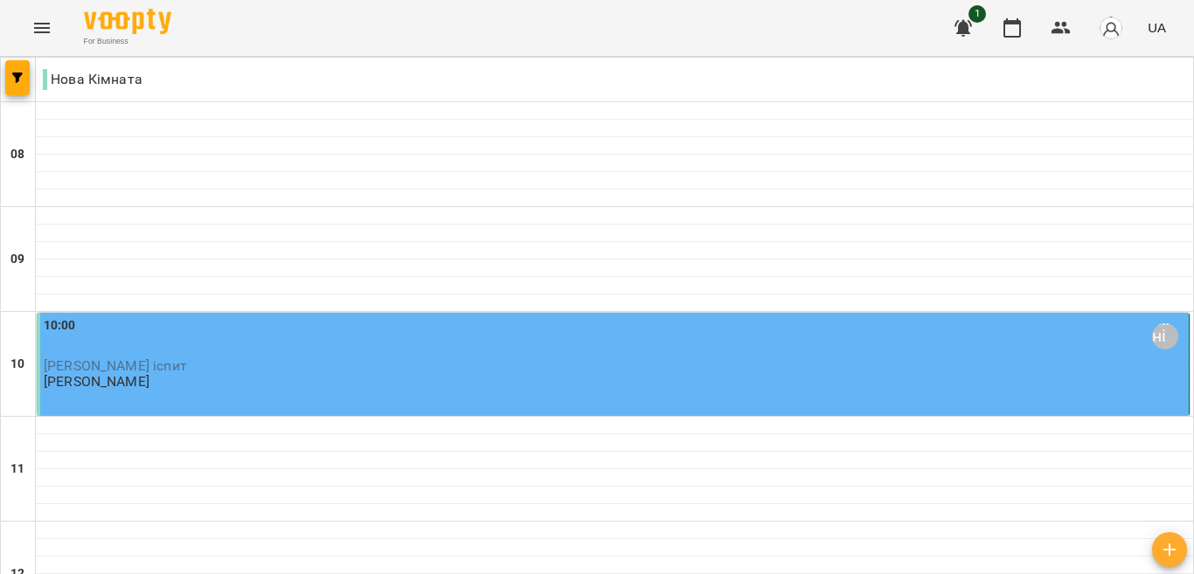
click at [204, 357] on div "10:00 [GEOGRAPHIC_DATA] німецька" at bounding box center [614, 337] width 1141 height 42
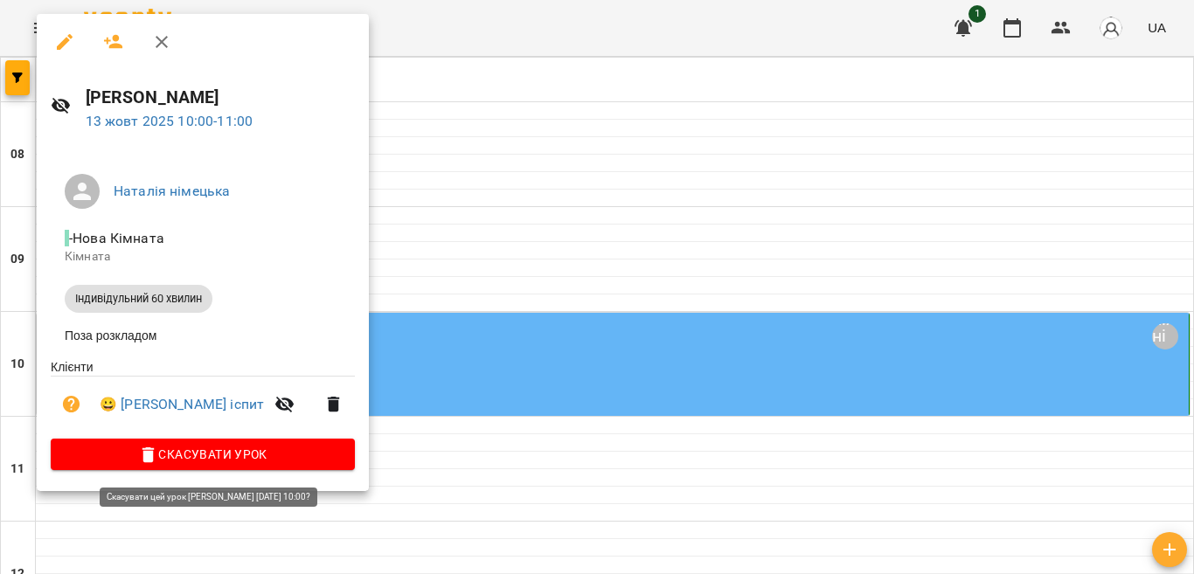
click at [248, 459] on span "Скасувати Урок" at bounding box center [203, 454] width 276 height 21
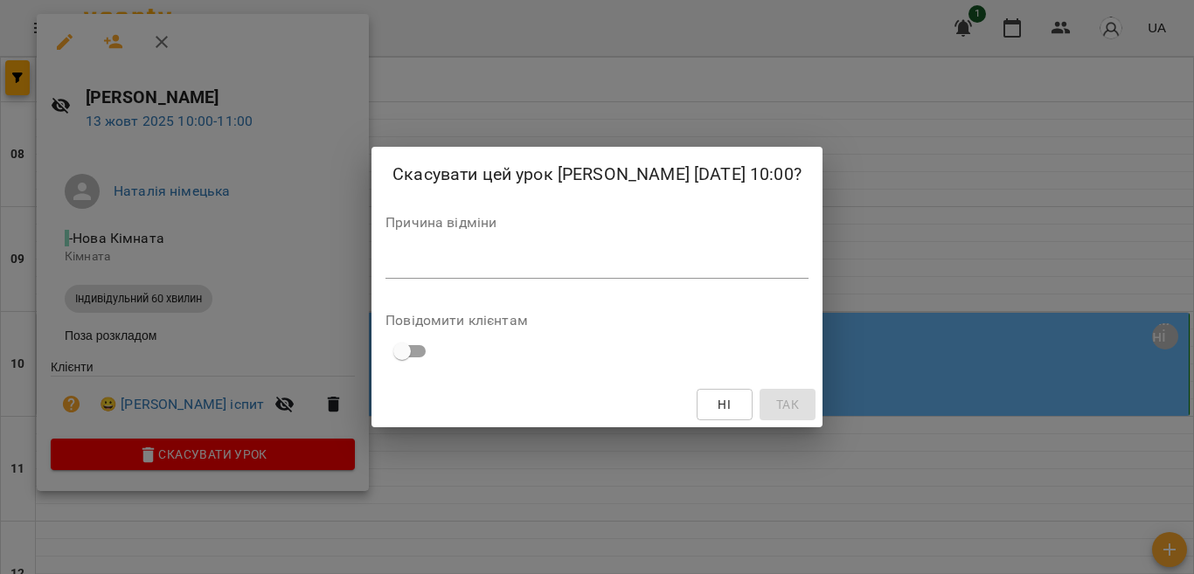
click at [455, 250] on div "Причина відміни *" at bounding box center [596, 251] width 423 height 70
click at [435, 259] on textarea at bounding box center [596, 264] width 423 height 17
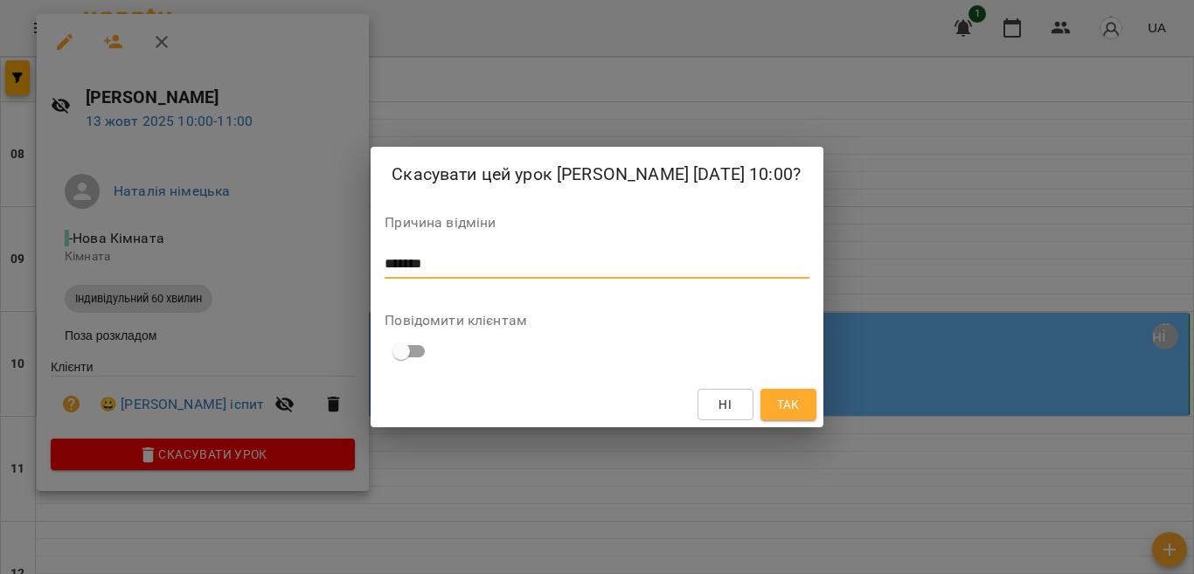
type textarea "*******"
click at [731, 405] on span "Ні" at bounding box center [724, 404] width 13 height 21
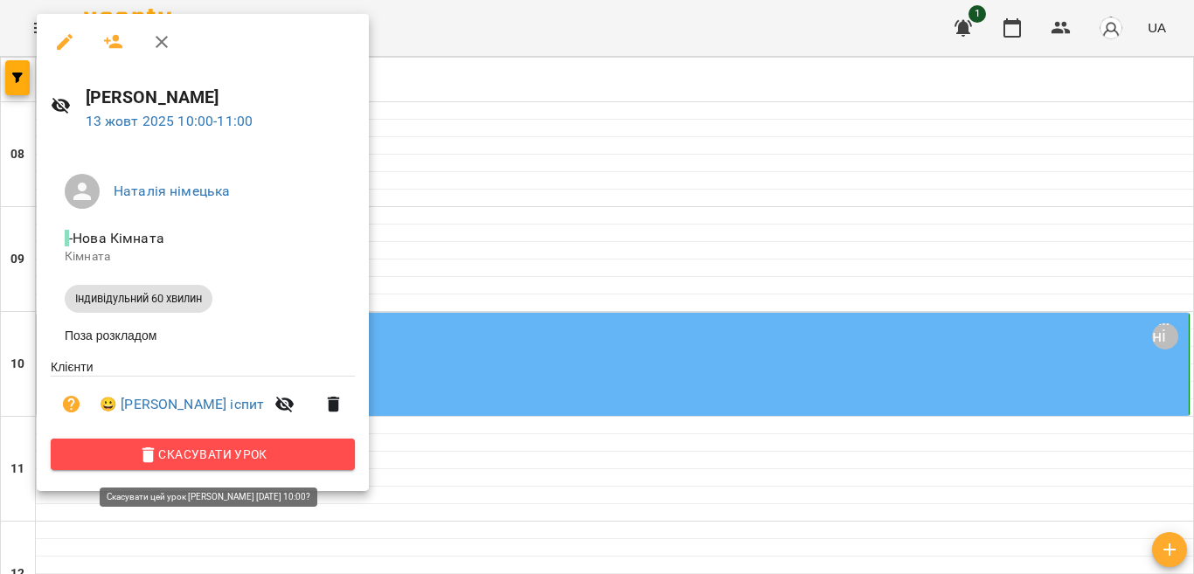
click at [226, 454] on span "Скасувати Урок" at bounding box center [203, 454] width 276 height 21
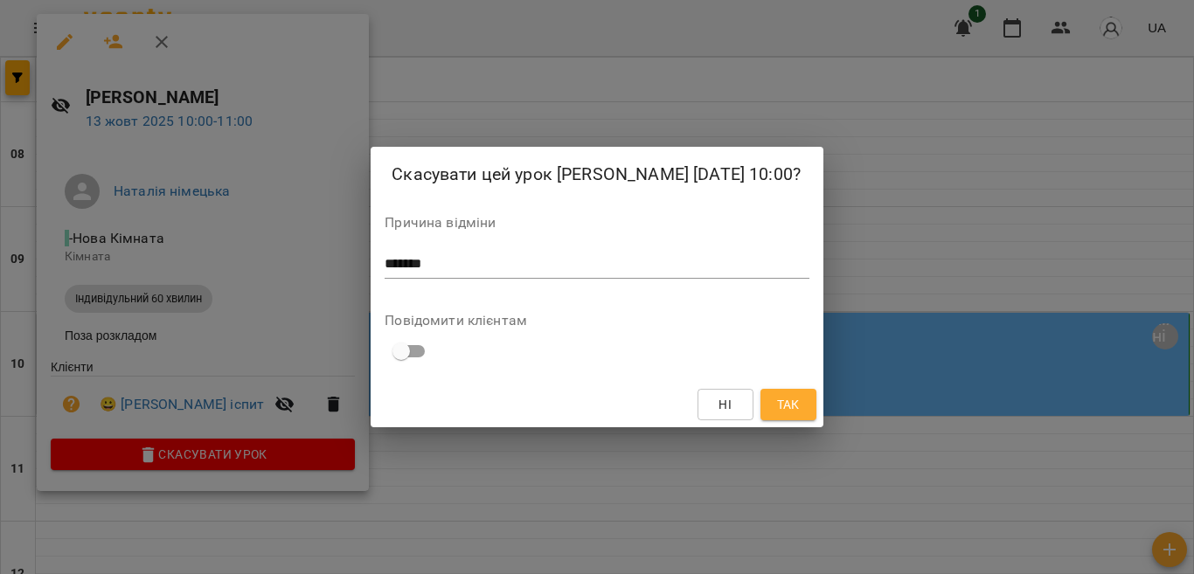
click at [800, 401] on span "Так" at bounding box center [788, 404] width 28 height 21
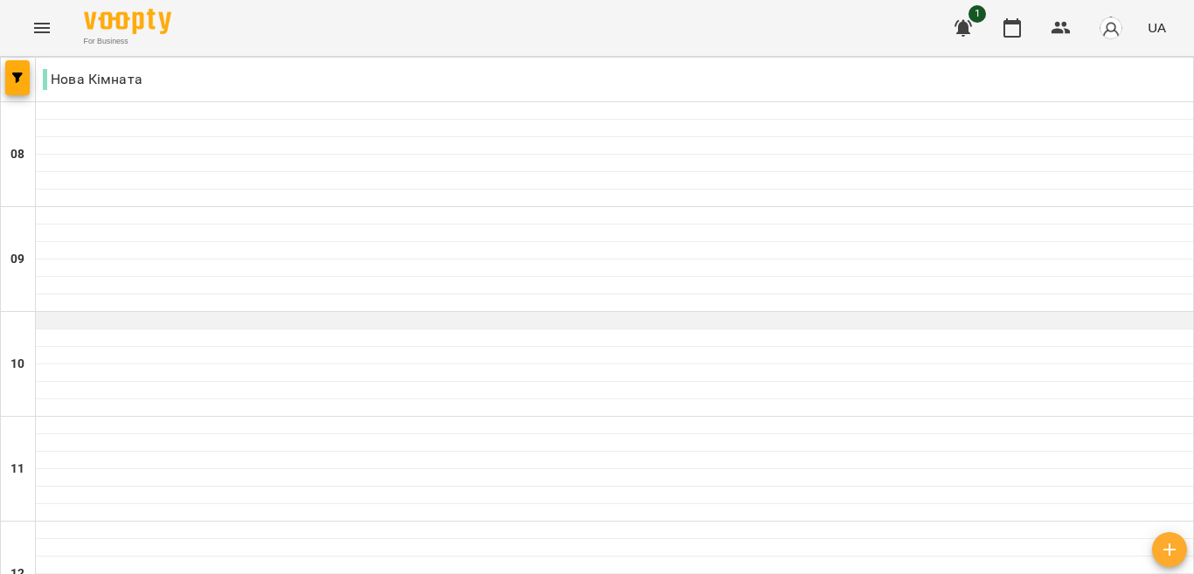
click at [385, 316] on div at bounding box center [614, 320] width 1157 height 17
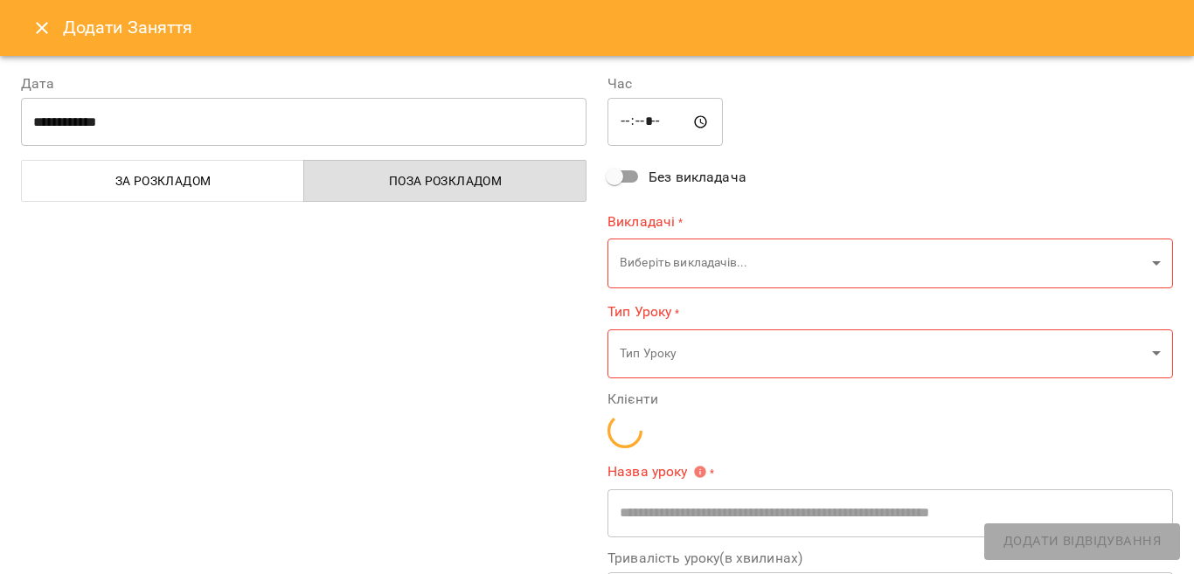
type input "**********"
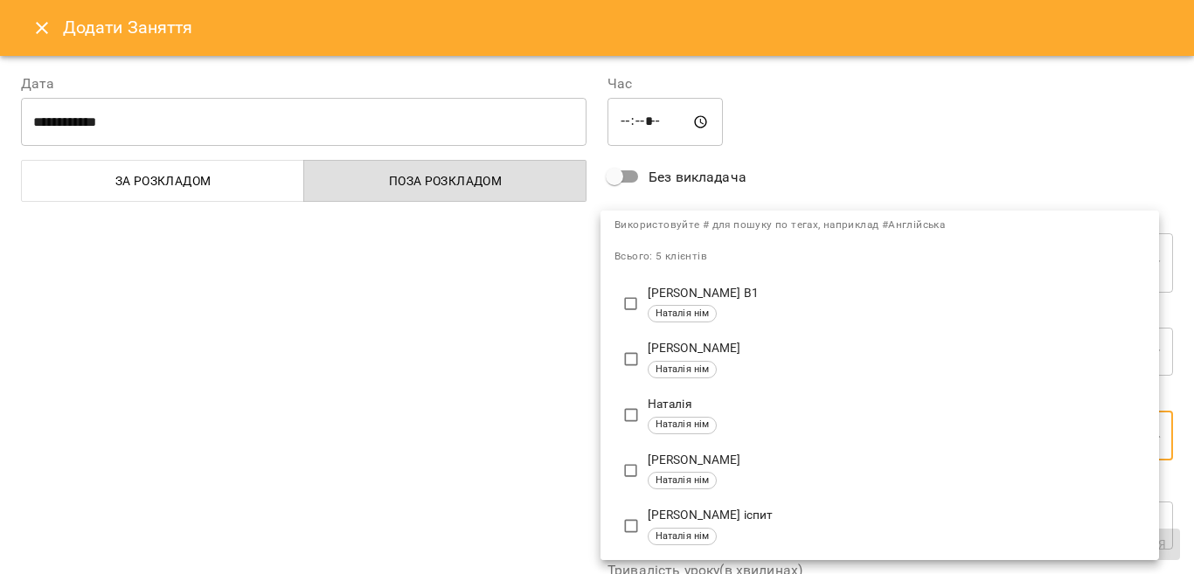
scroll to position [47, 0]
type input "**********"
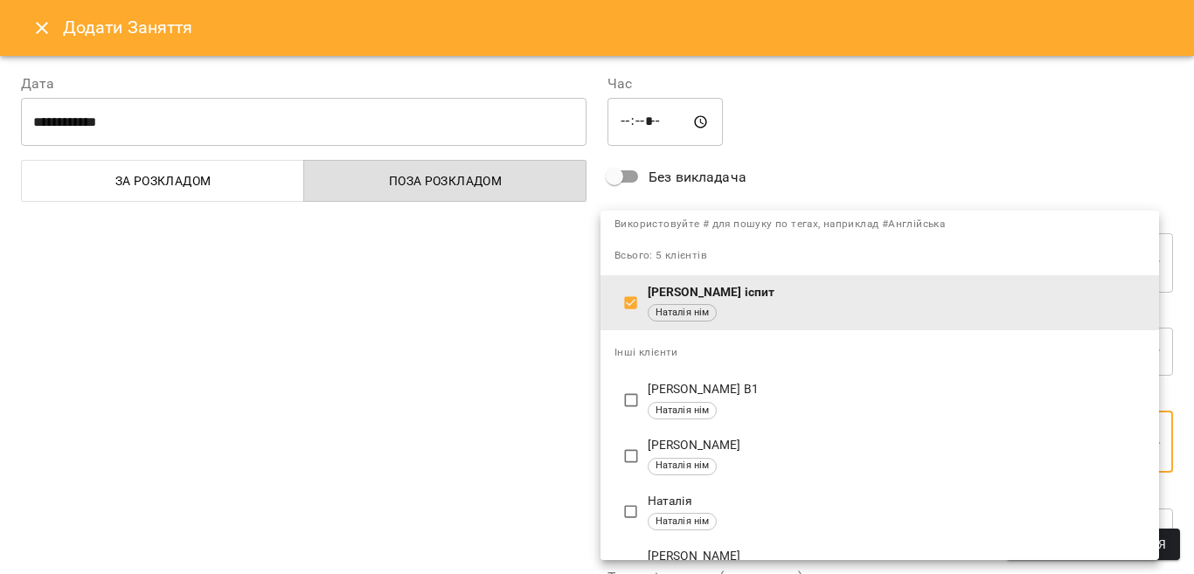
click at [1169, 544] on div at bounding box center [597, 287] width 1194 height 574
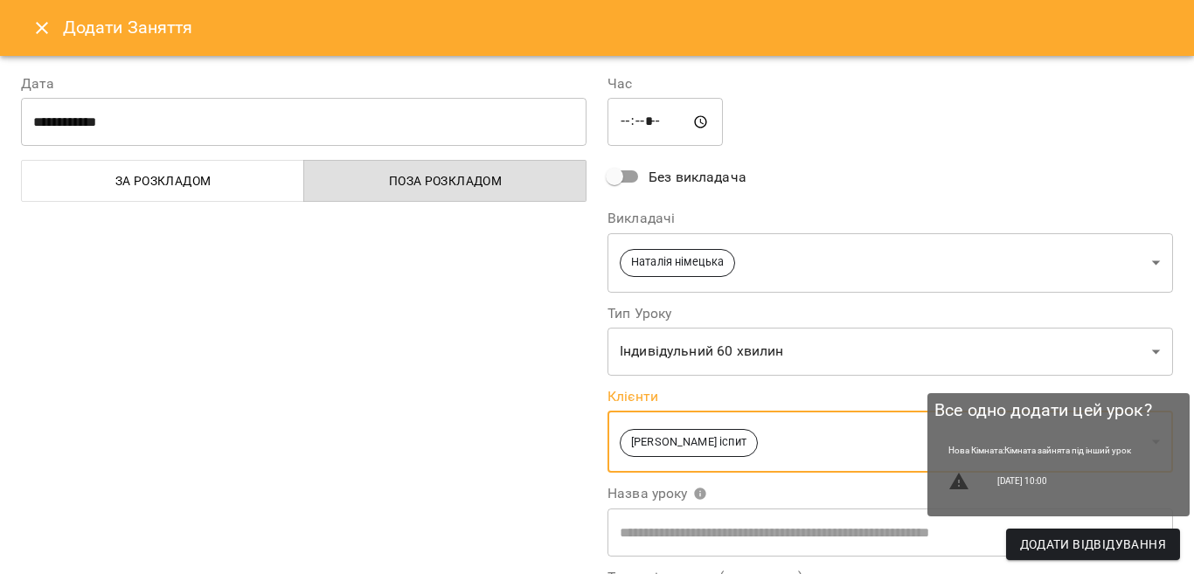
click at [1169, 544] on button "Додати Відвідування" at bounding box center [1093, 544] width 174 height 31
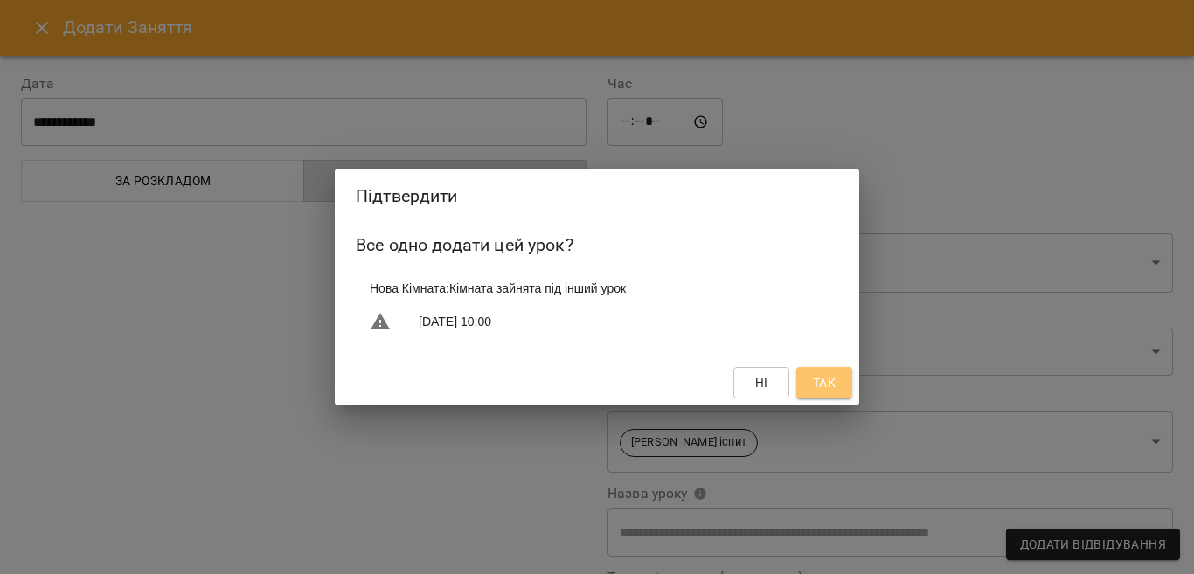
click at [825, 383] on span "Так" at bounding box center [824, 382] width 23 height 21
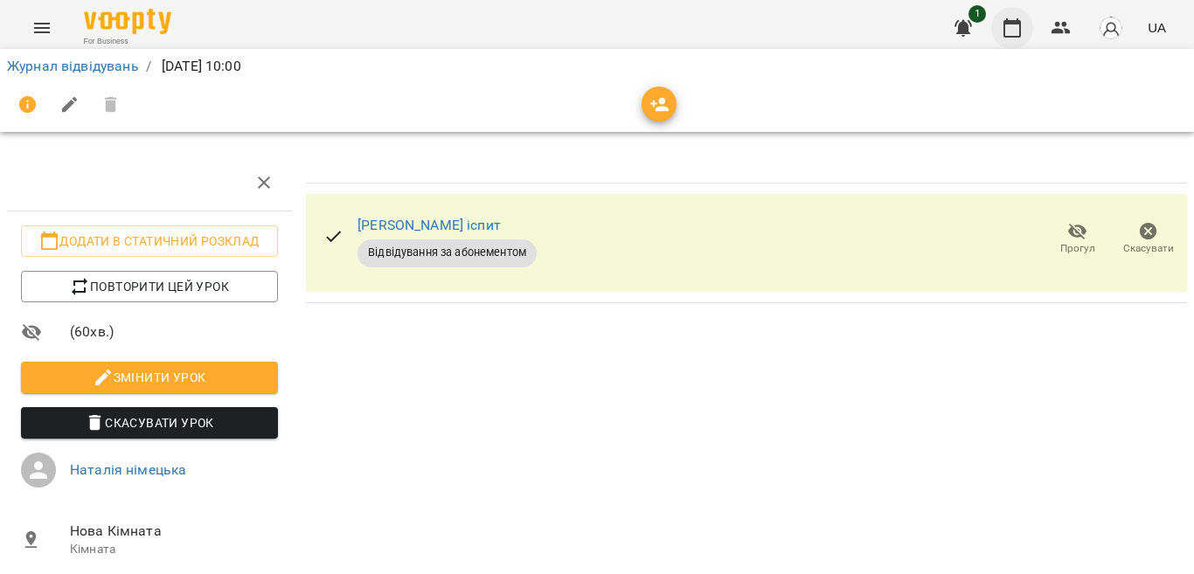
click at [1006, 21] on icon "button" at bounding box center [1011, 27] width 17 height 19
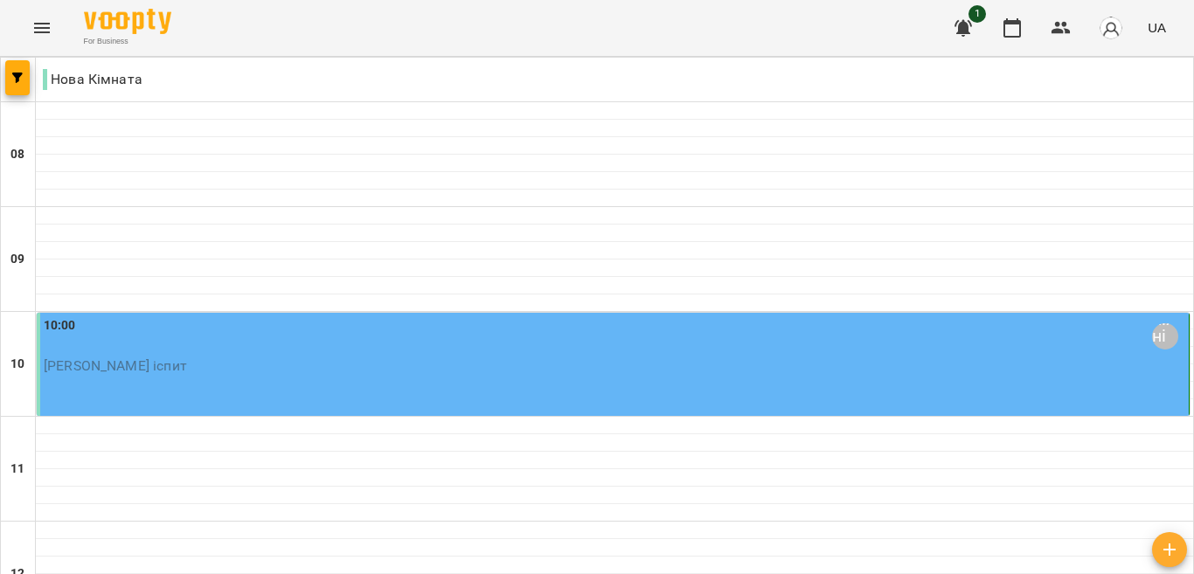
scroll to position [746, 0]
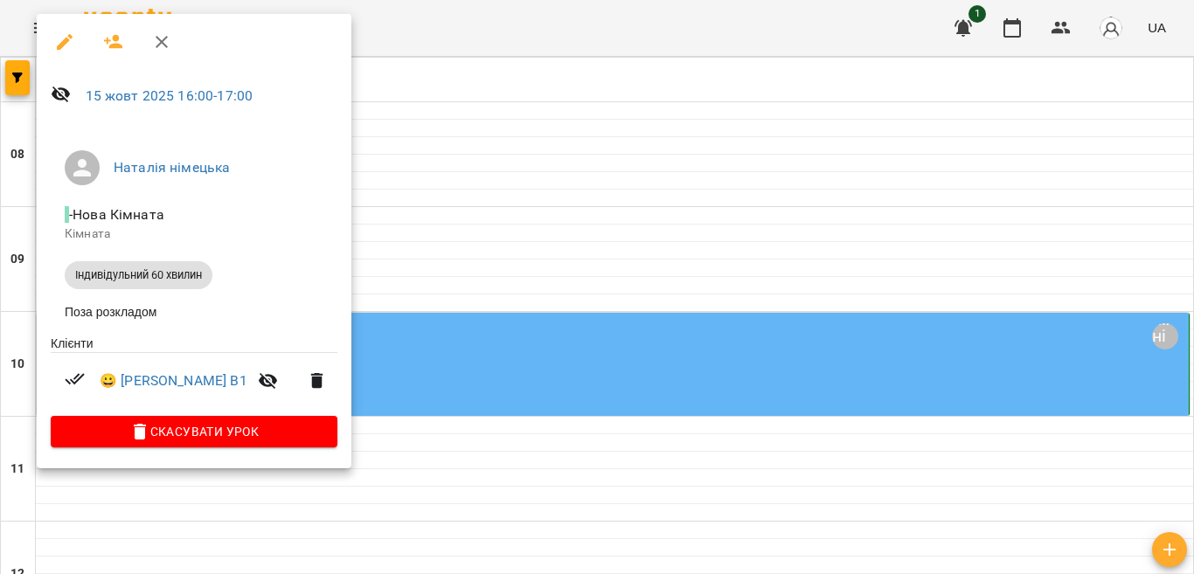
click at [579, 223] on div at bounding box center [597, 287] width 1194 height 574
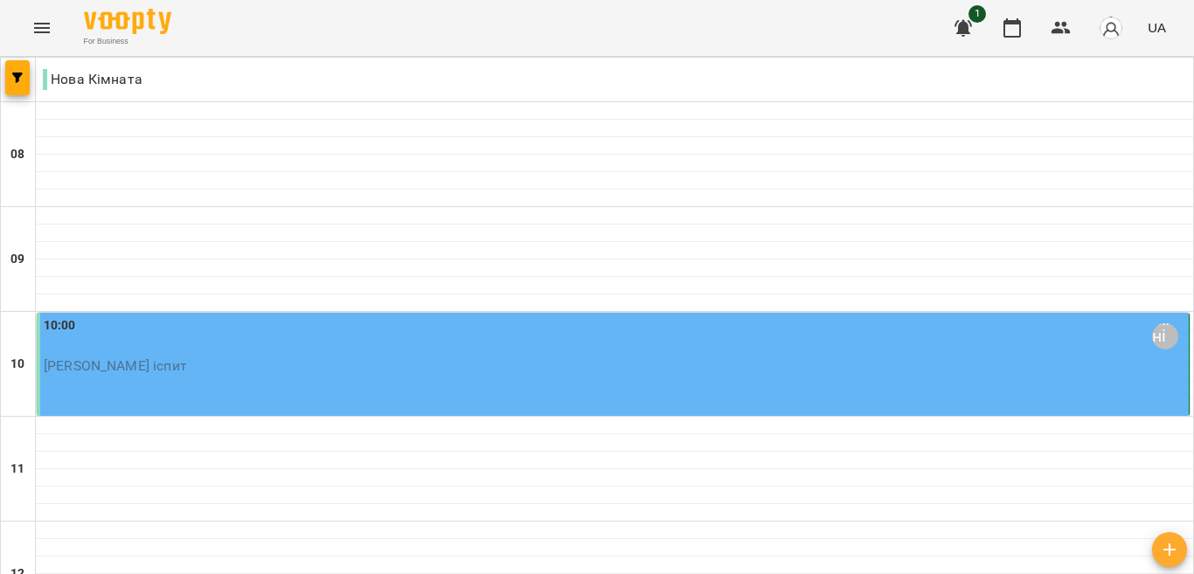
scroll to position [94, 0]
click at [343, 316] on div "10:00 [GEOGRAPHIC_DATA] німецька" at bounding box center [614, 336] width 1141 height 40
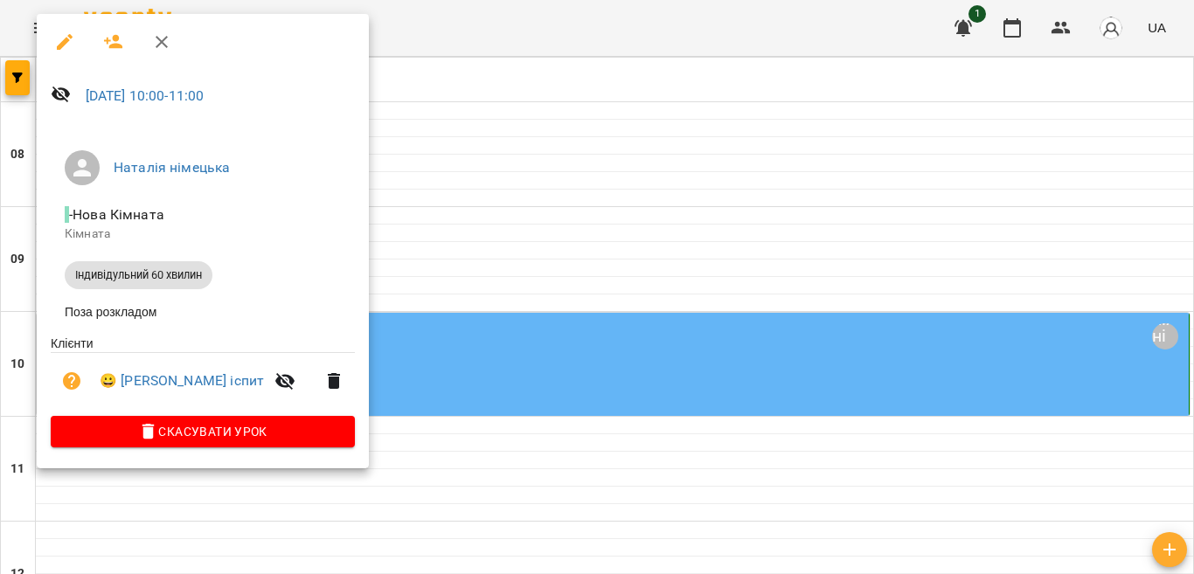
click at [628, 260] on div at bounding box center [597, 287] width 1194 height 574
